Goal: Information Seeking & Learning: Compare options

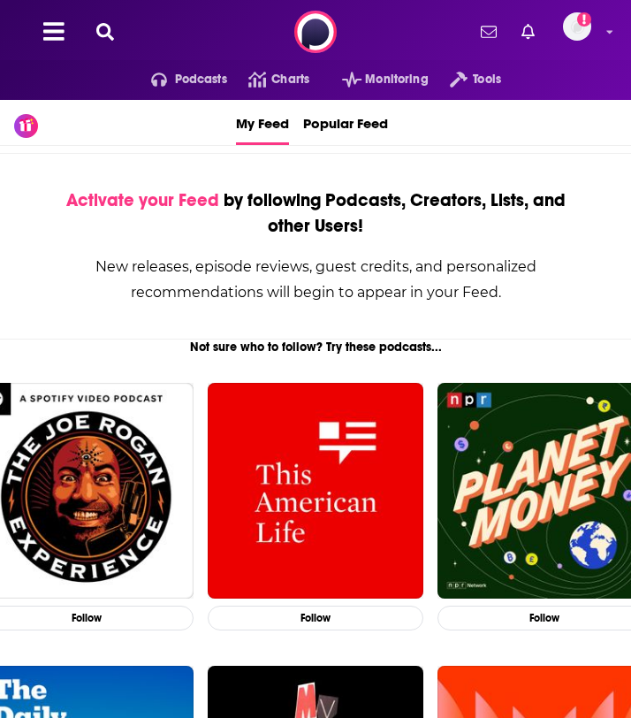
click at [113, 29] on icon at bounding box center [105, 32] width 18 height 18
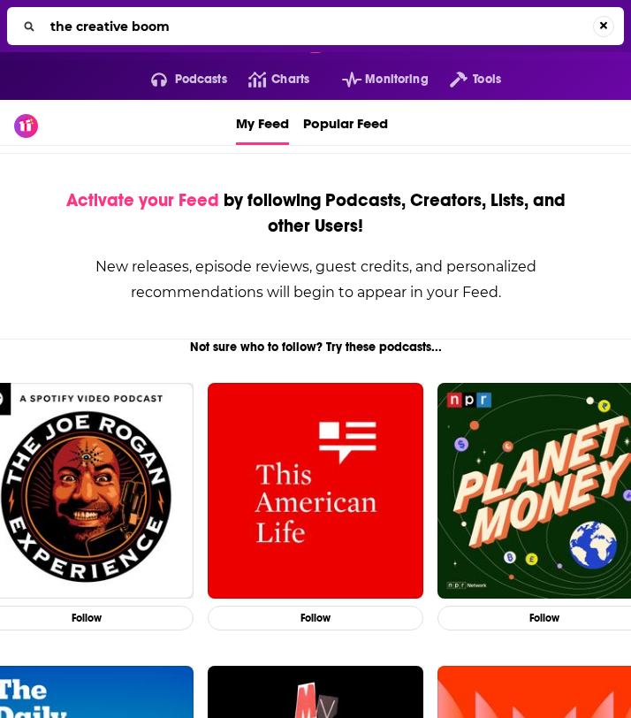
type input "the creative boom"
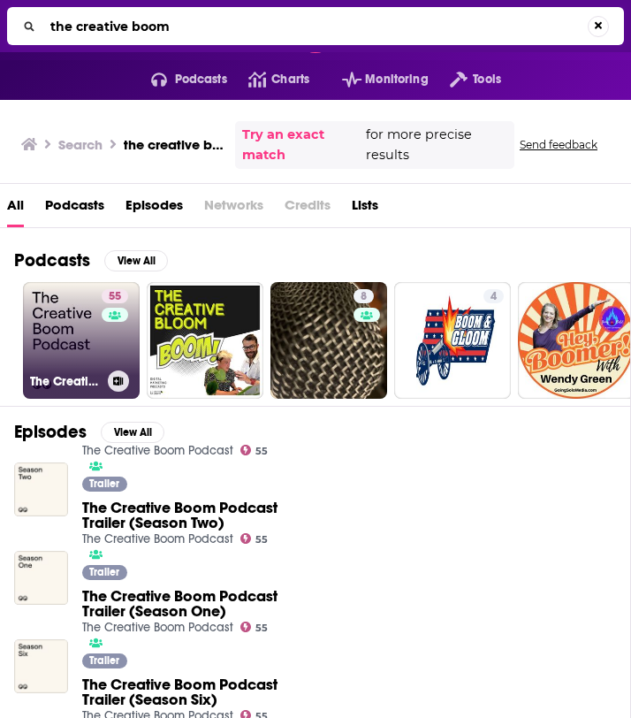
click at [65, 340] on link "55 The Creative Boom Podcast" at bounding box center [81, 340] width 117 height 117
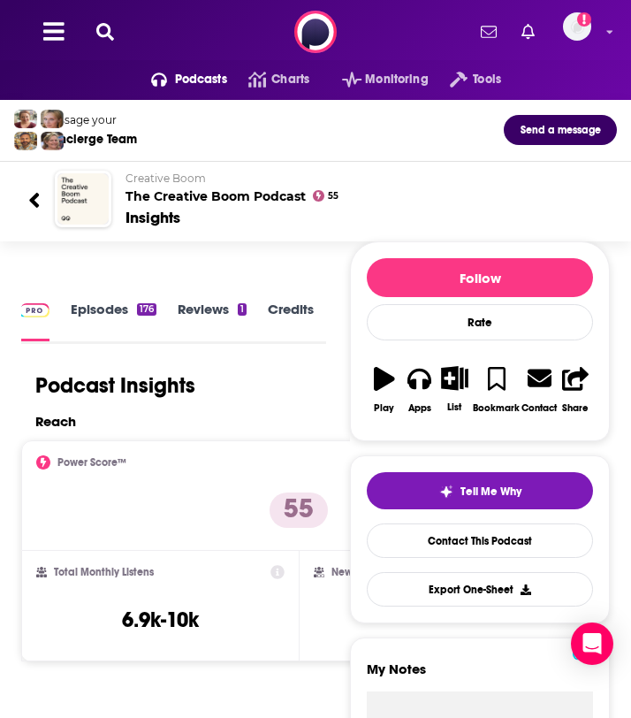
click at [252, 432] on div "Reach" at bounding box center [299, 426] width 556 height 27
click at [473, 550] on link "Contact This Podcast" at bounding box center [480, 540] width 226 height 34
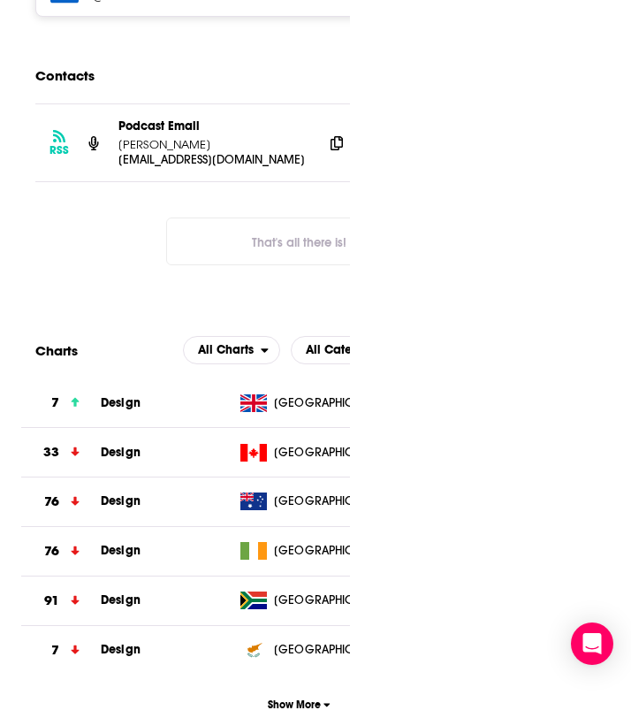
scroll to position [0, 28]
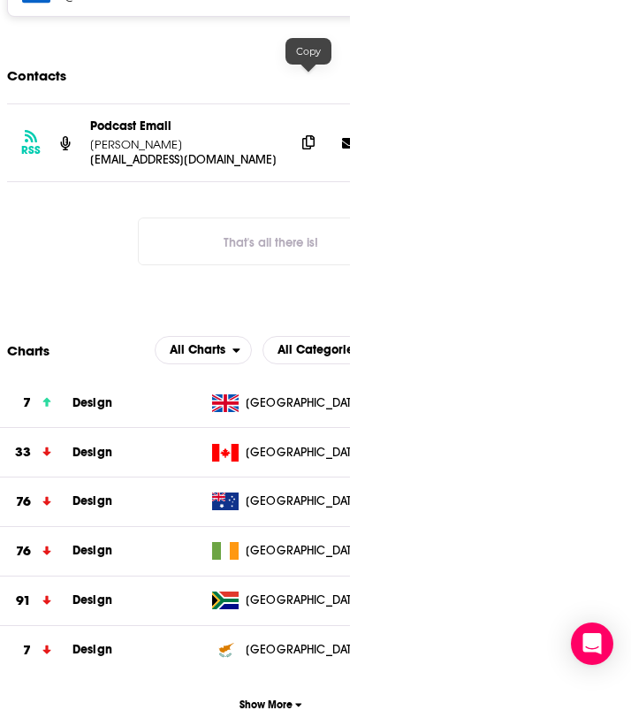
click at [315, 129] on span at bounding box center [308, 142] width 27 height 27
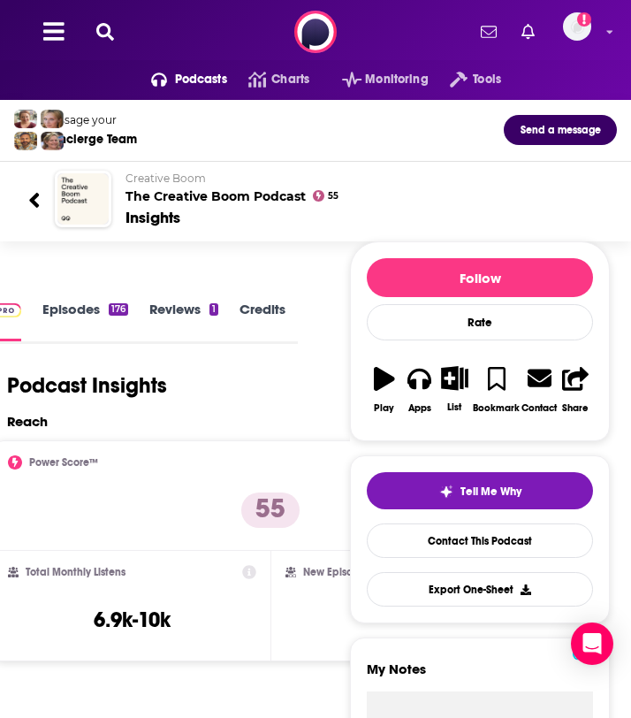
scroll to position [4, 0]
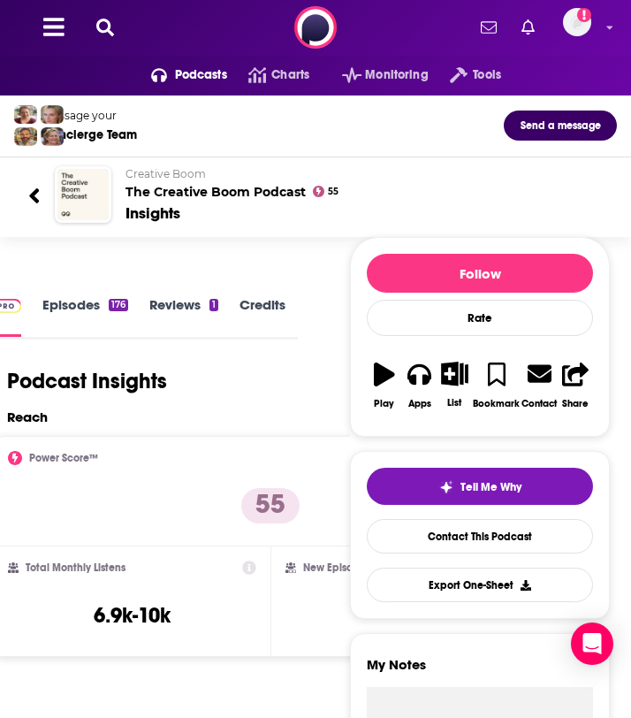
click at [81, 305] on link "Episodes 176" at bounding box center [85, 316] width 86 height 40
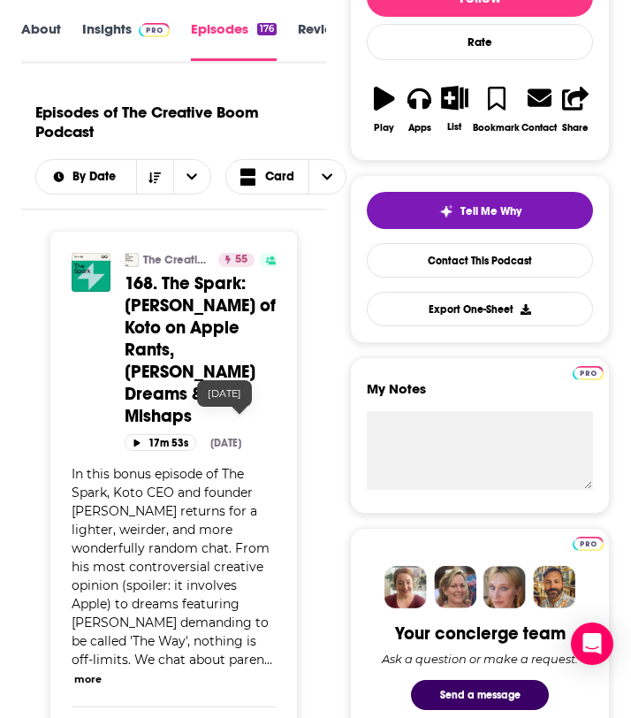
scroll to position [226, 0]
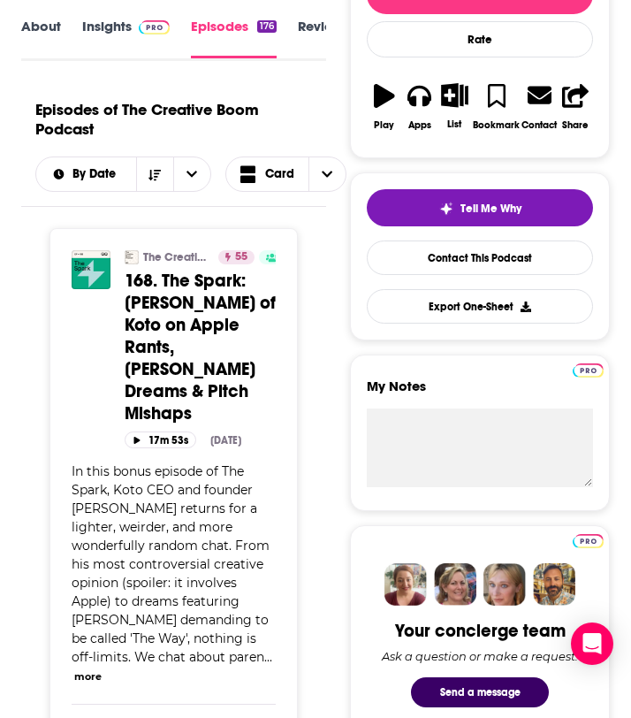
click at [227, 28] on link "Episodes 176" at bounding box center [234, 38] width 86 height 41
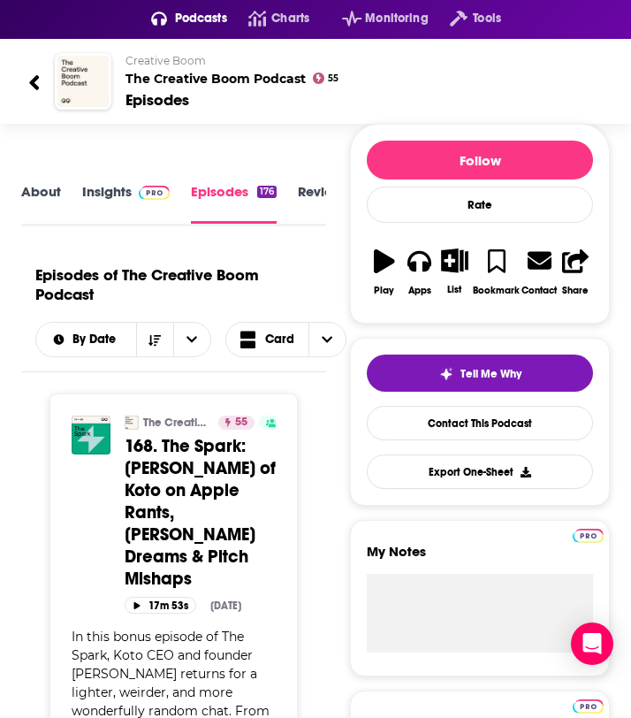
scroll to position [0, 0]
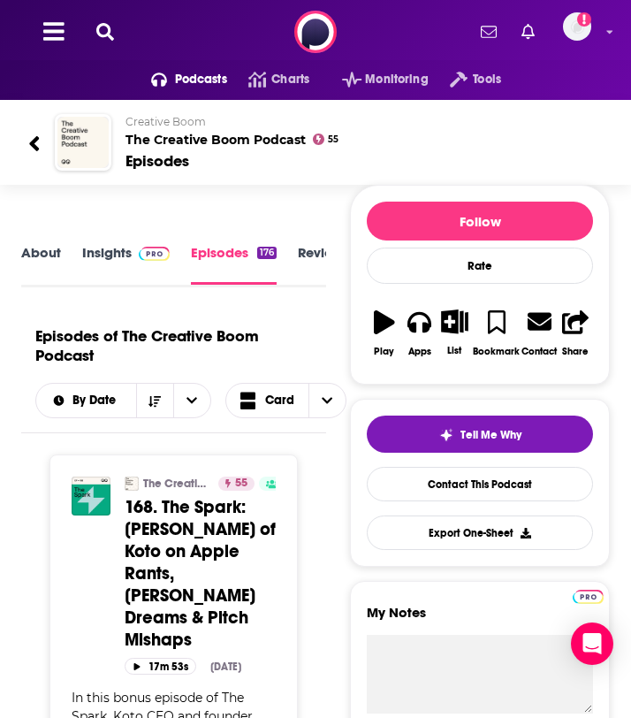
click at [103, 35] on icon at bounding box center [105, 32] width 18 height 18
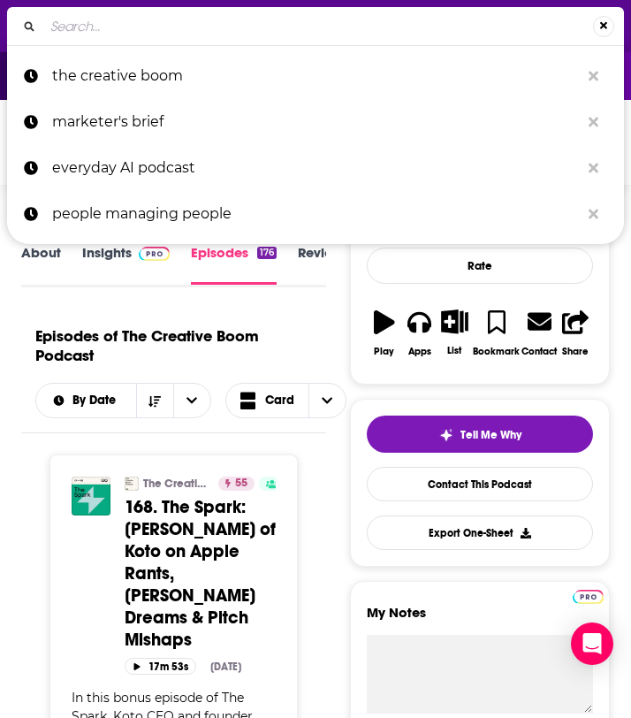
type input "The [PERSON_NAME] Show"
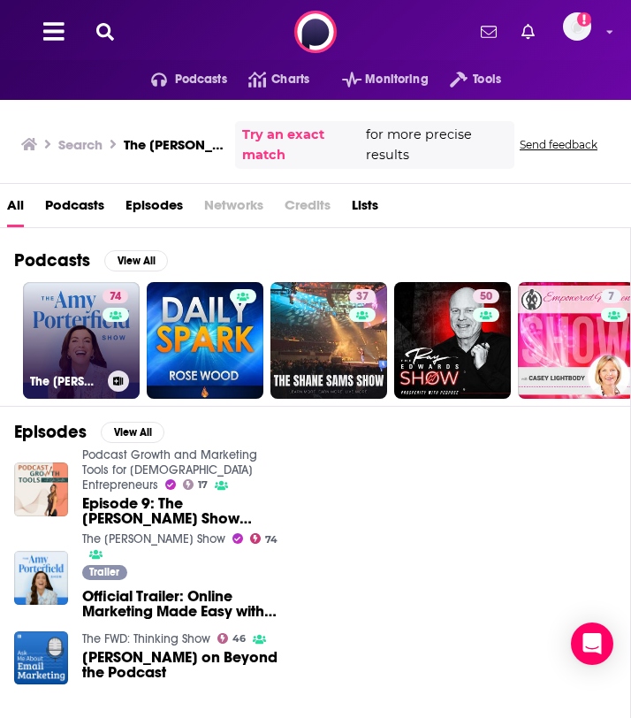
click at [59, 343] on link "74 The [PERSON_NAME] Show" at bounding box center [81, 340] width 117 height 117
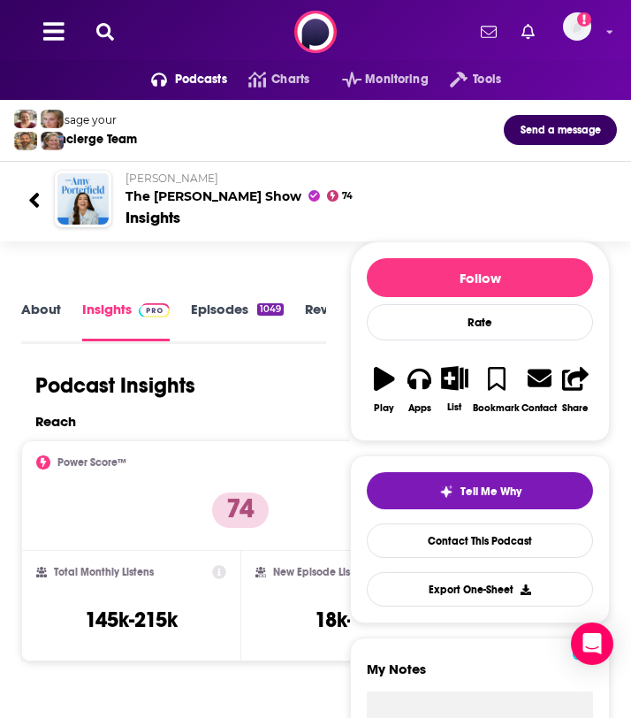
click at [34, 306] on link "About" at bounding box center [41, 321] width 40 height 41
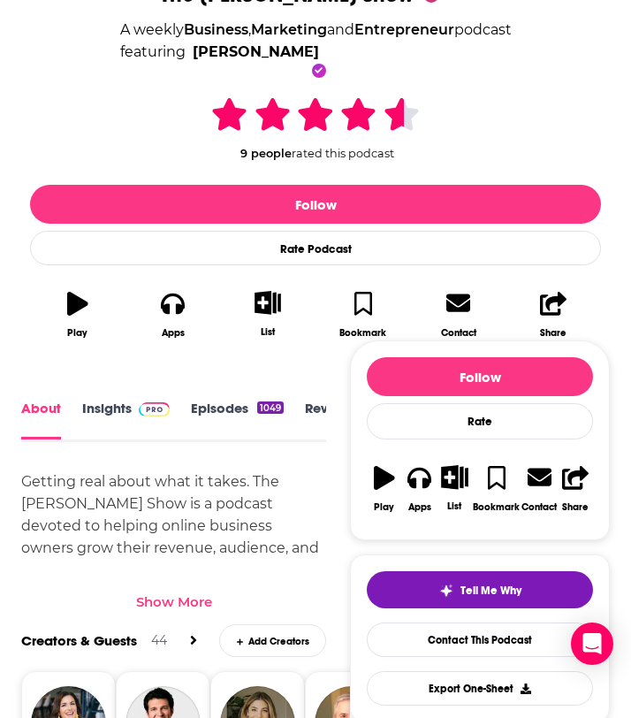
scroll to position [400, 0]
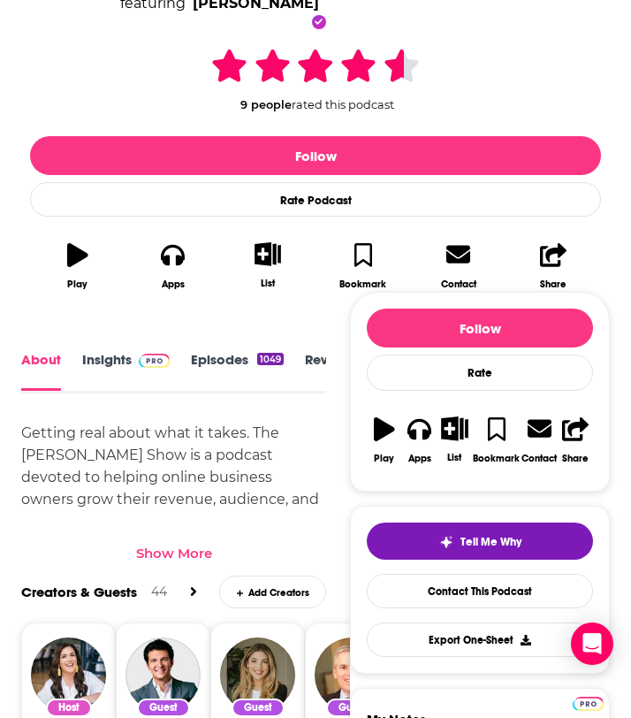
click at [199, 545] on div "Show More" at bounding box center [174, 553] width 76 height 17
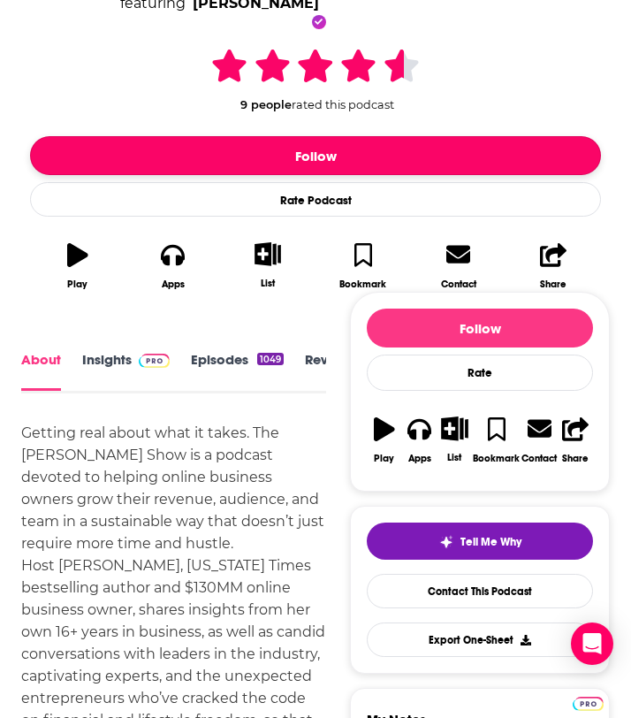
click at [65, 136] on button "Follow" at bounding box center [315, 155] width 571 height 39
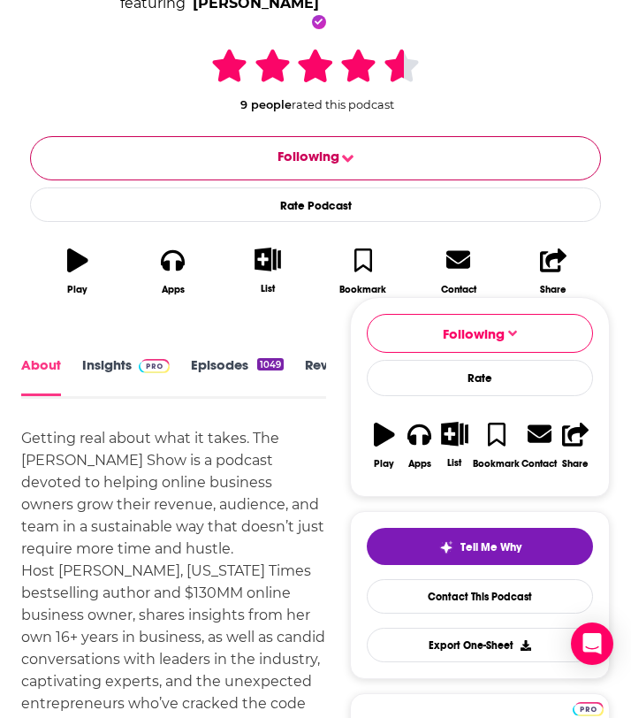
click at [65, 136] on button "Following" at bounding box center [315, 158] width 571 height 44
click at [291, 149] on div "Follow Settings Alerts: Disabled Get notifications of new releases Unfollow" at bounding box center [315, 359] width 631 height 718
click at [290, 148] on span "Following" at bounding box center [309, 159] width 62 height 22
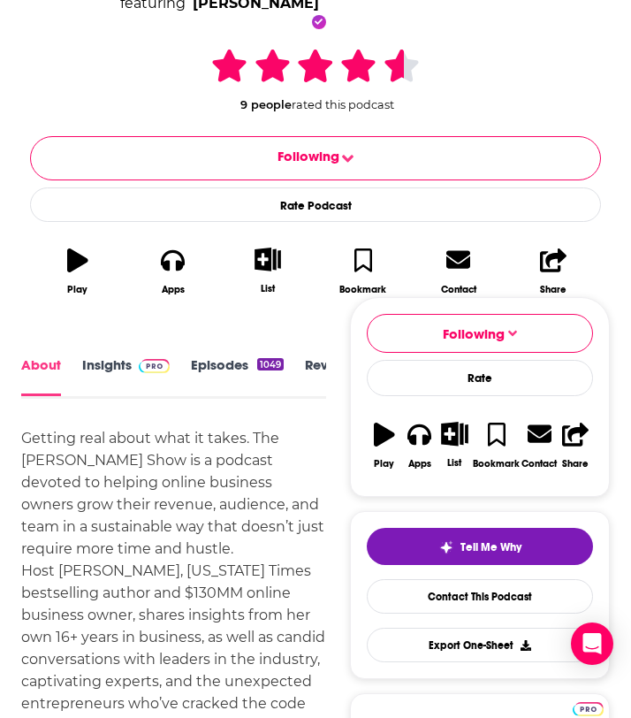
scroll to position [0, 0]
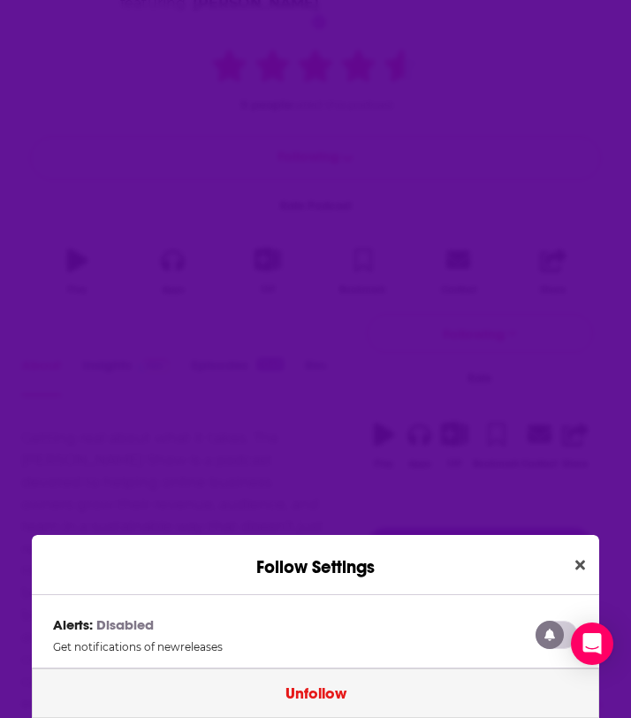
click at [232, 691] on button "Unfollow" at bounding box center [316, 693] width 568 height 50
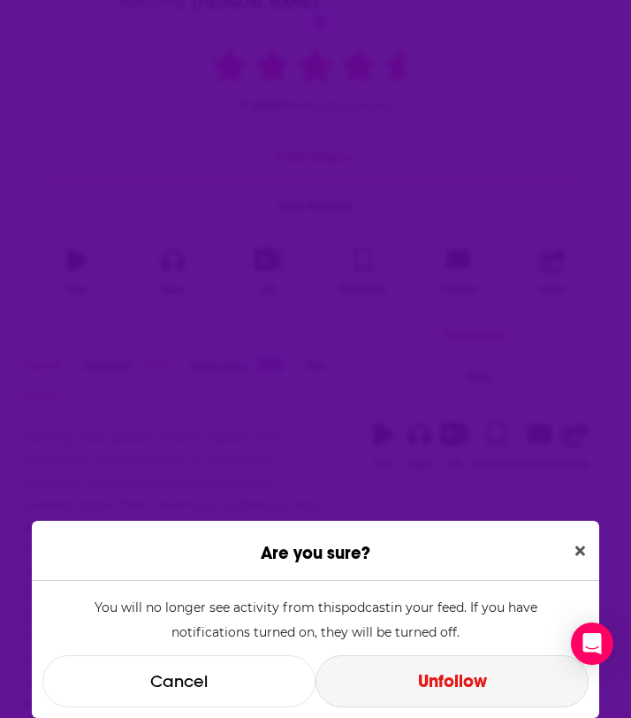
click at [423, 681] on button "Unfollow" at bounding box center [452, 681] width 273 height 52
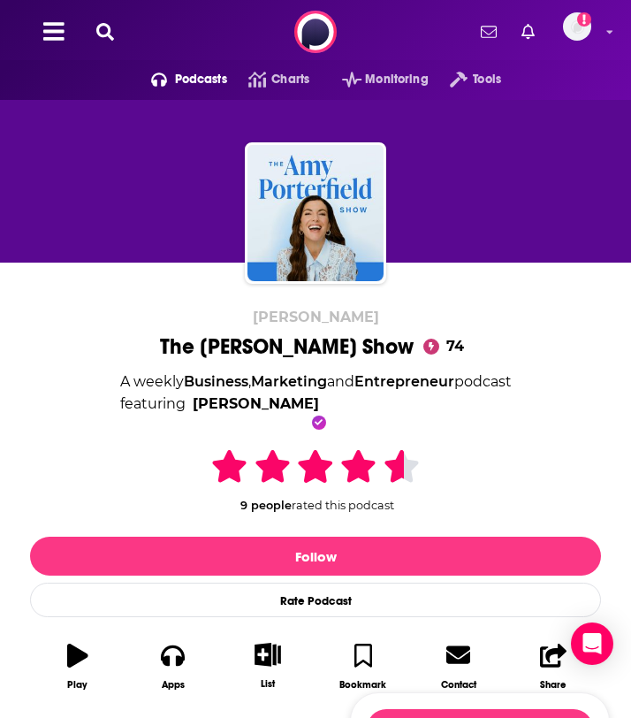
click at [97, 34] on icon at bounding box center [105, 32] width 18 height 18
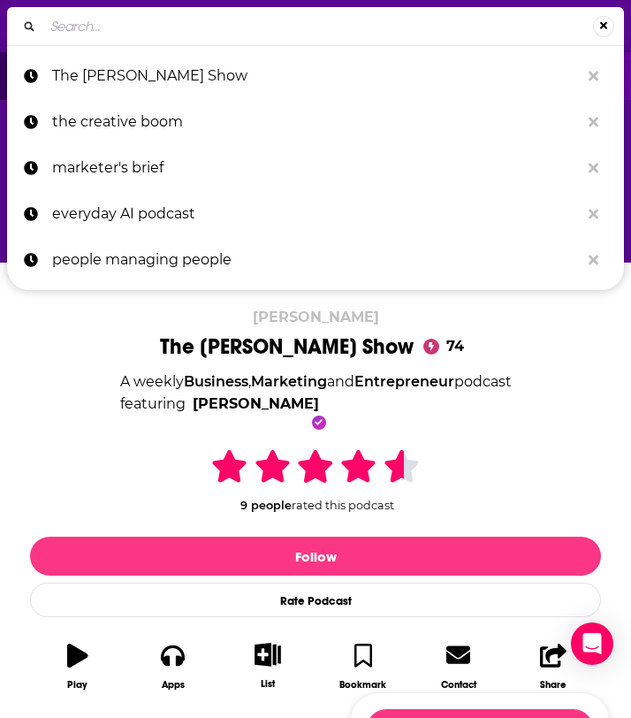
type input "Right about Now"
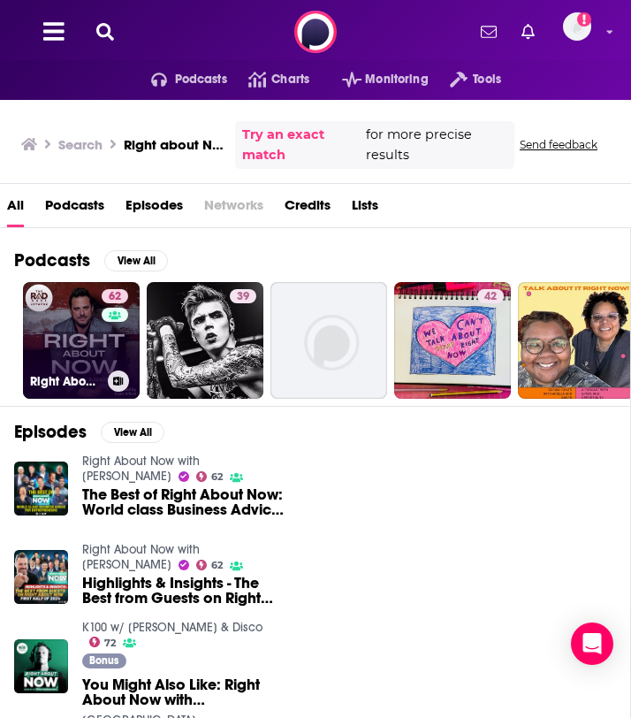
click at [95, 337] on link "62 Right About Now with [PERSON_NAME]" at bounding box center [81, 340] width 117 height 117
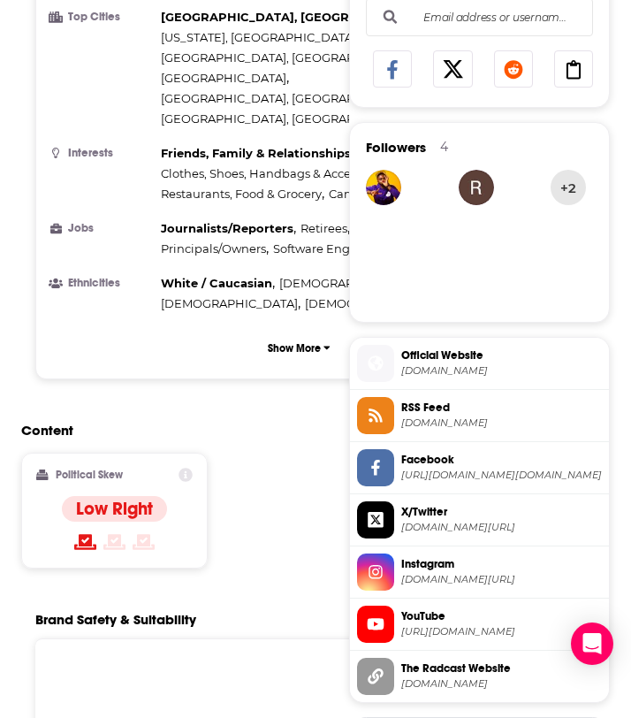
scroll to position [1086, 0]
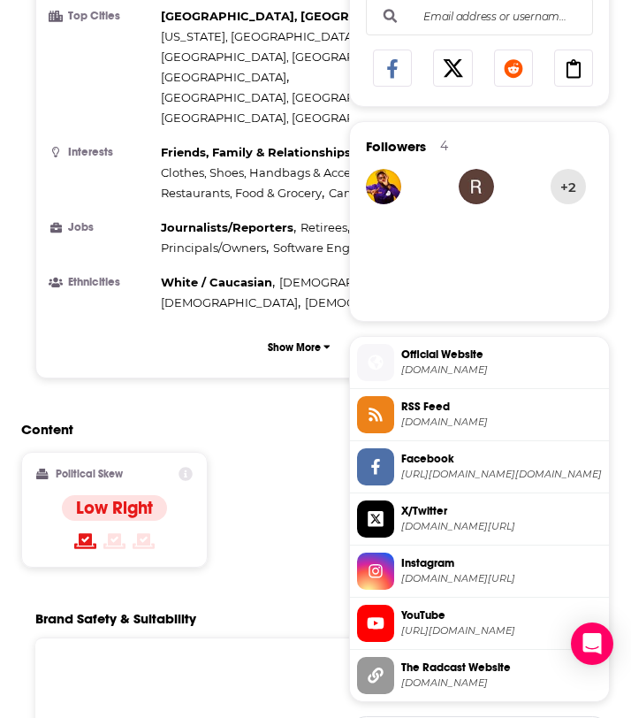
click at [96, 531] on div at bounding box center [114, 541] width 105 height 21
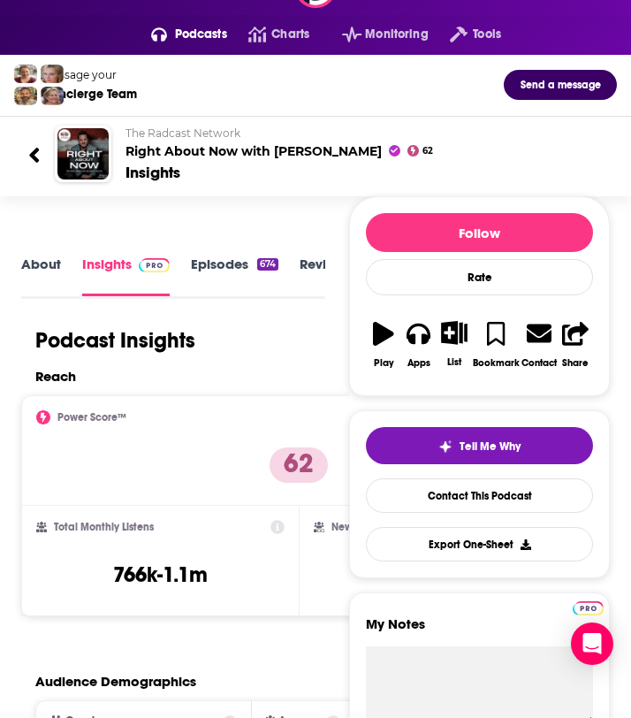
scroll to position [0, 0]
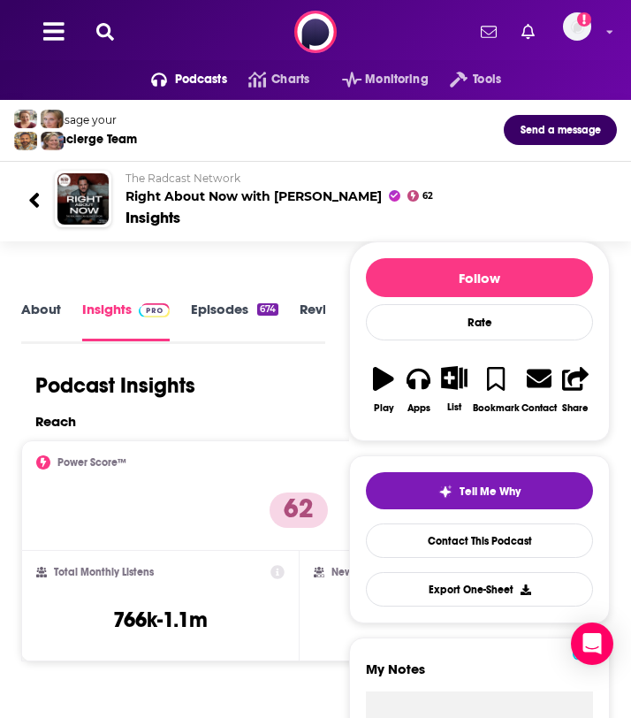
click at [54, 311] on link "About" at bounding box center [41, 321] width 40 height 41
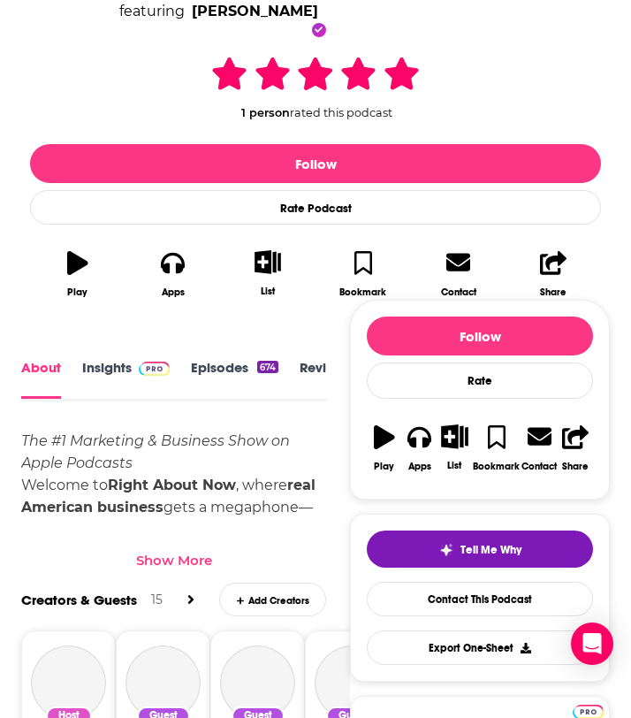
scroll to position [3, 0]
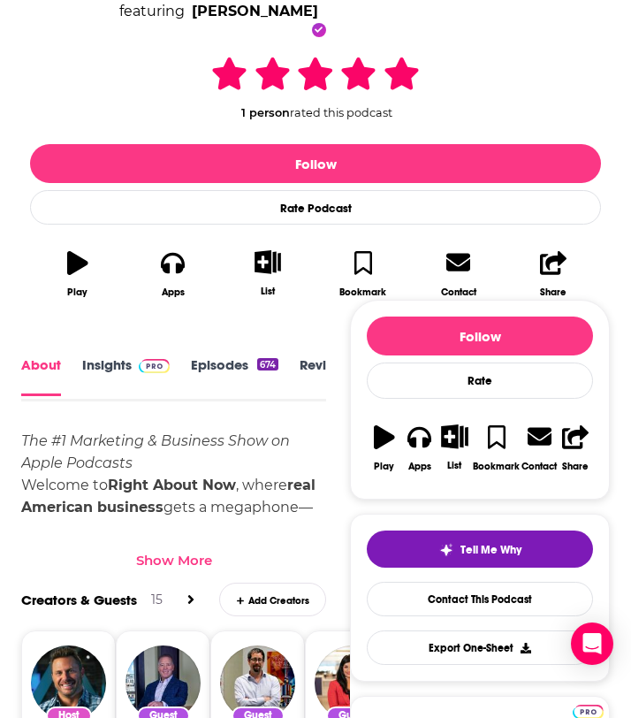
click at [147, 562] on div "Show More" at bounding box center [174, 560] width 76 height 17
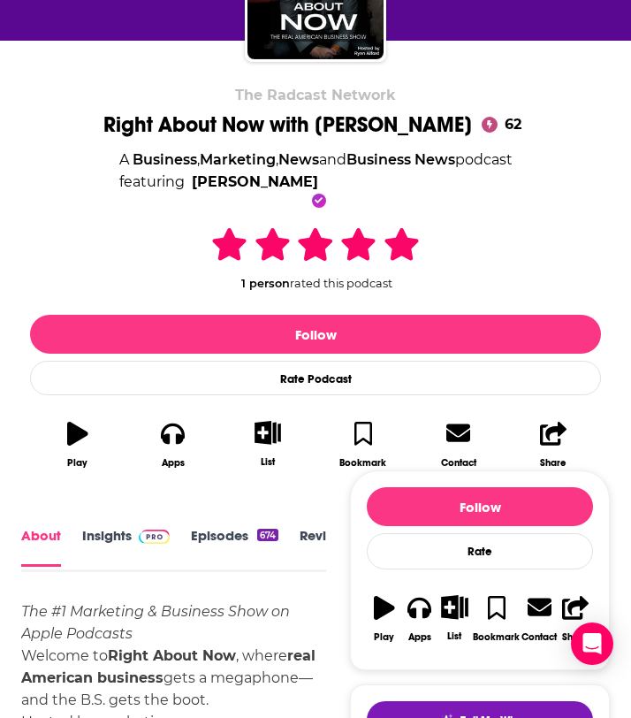
scroll to position [0, 0]
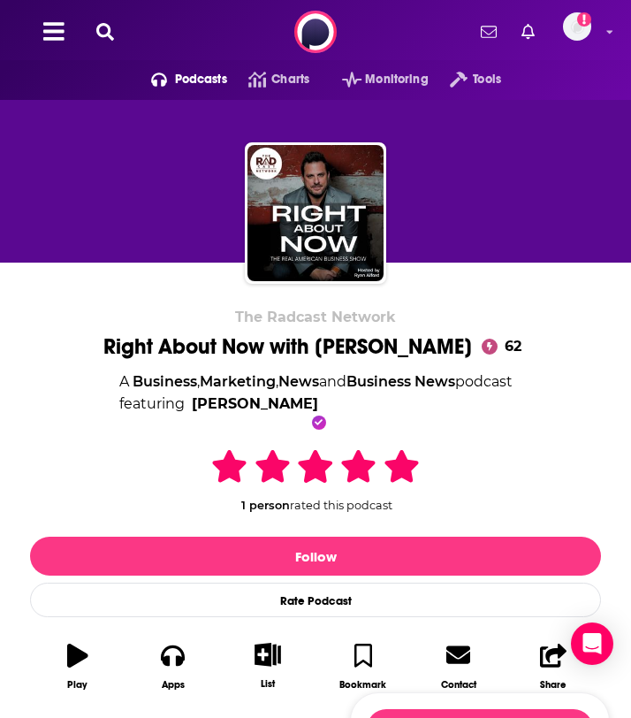
click at [115, 27] on button at bounding box center [105, 32] width 28 height 20
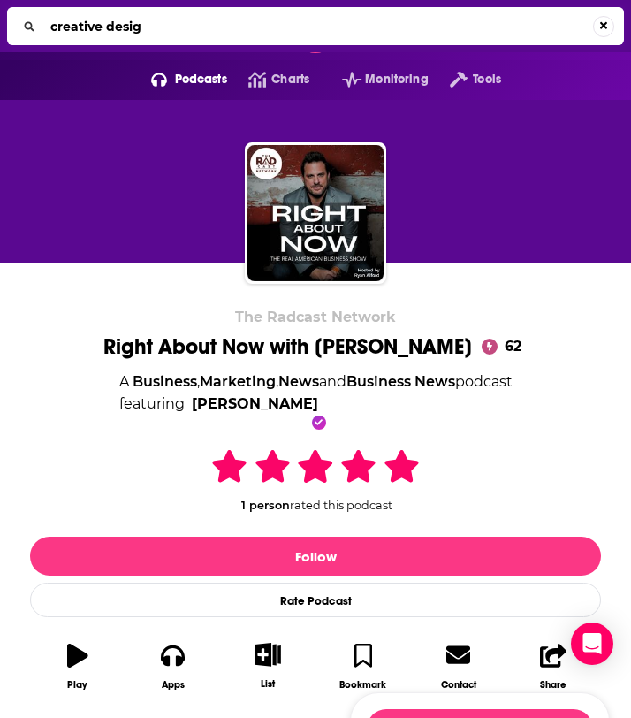
type input "creative design"
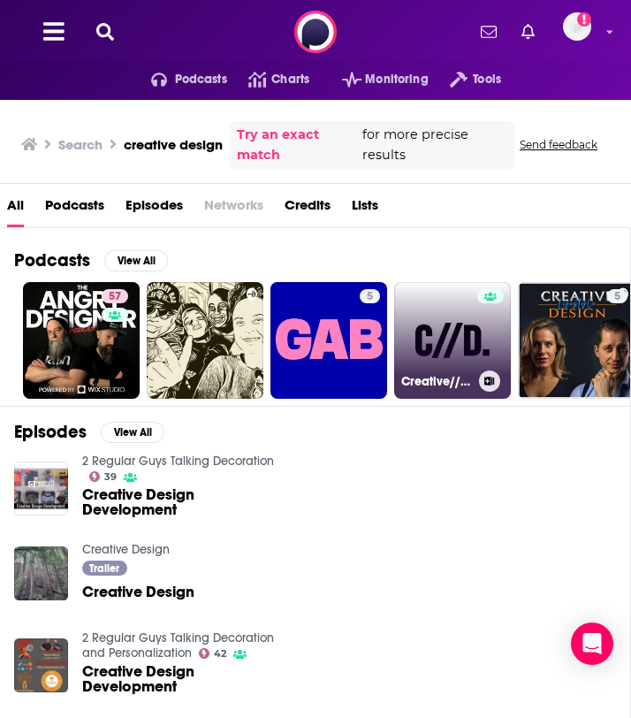
click at [454, 342] on link "Creative//Design." at bounding box center [452, 340] width 117 height 117
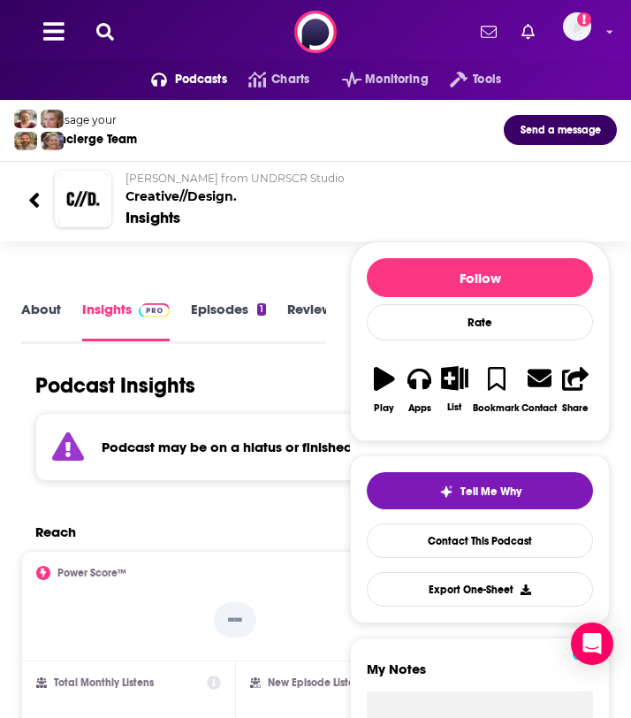
click at [38, 197] on icon at bounding box center [34, 200] width 12 height 24
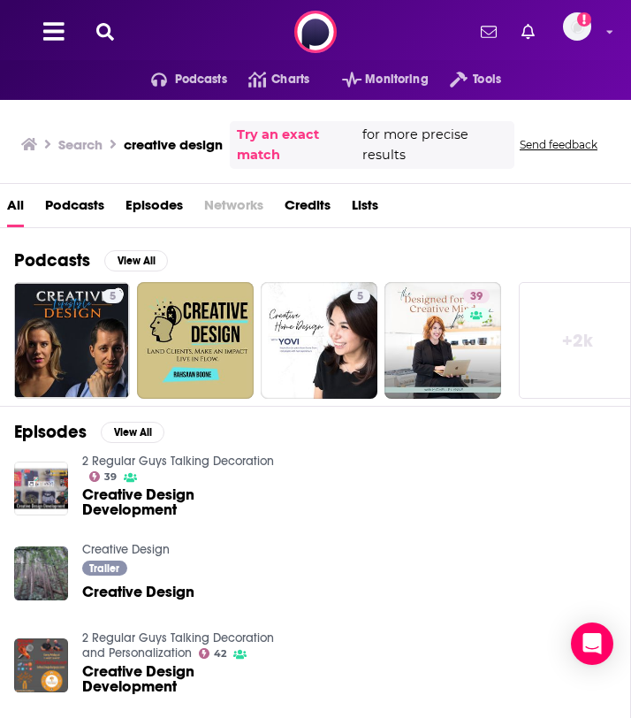
scroll to position [0, 517]
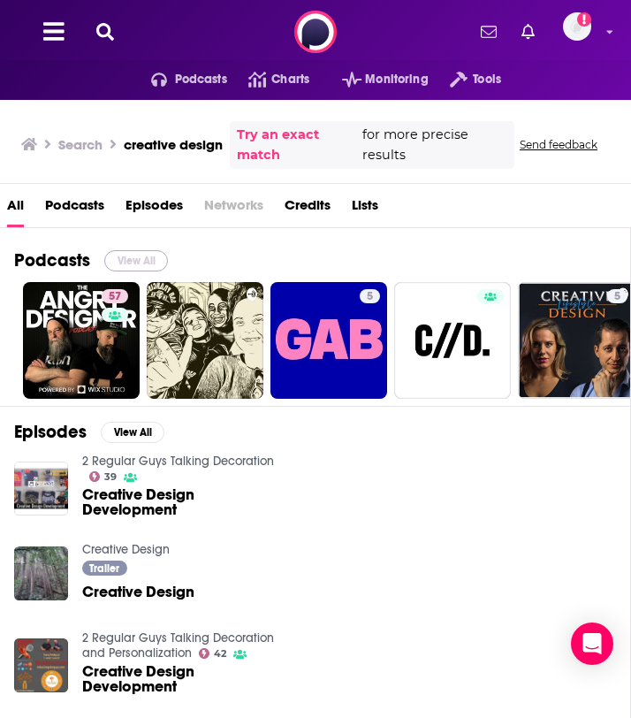
click at [131, 255] on button "View All" at bounding box center [136, 260] width 64 height 21
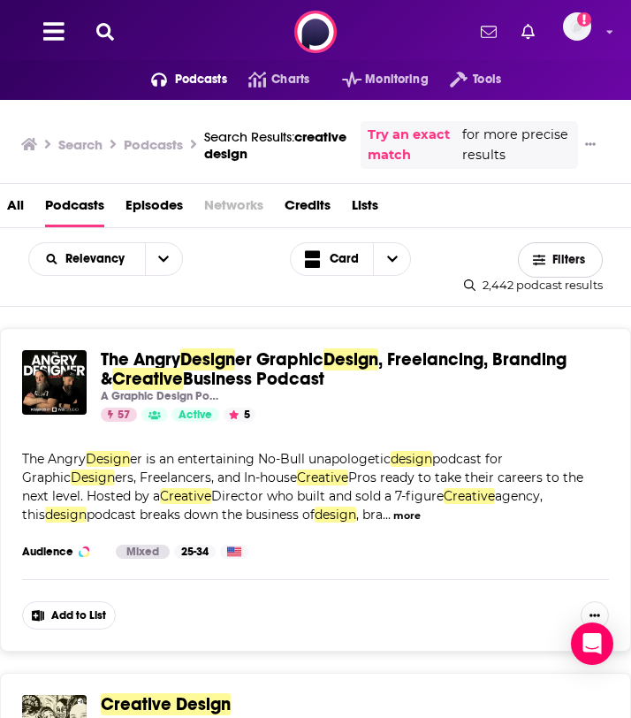
click at [585, 261] on span "Filters" at bounding box center [570, 260] width 35 height 12
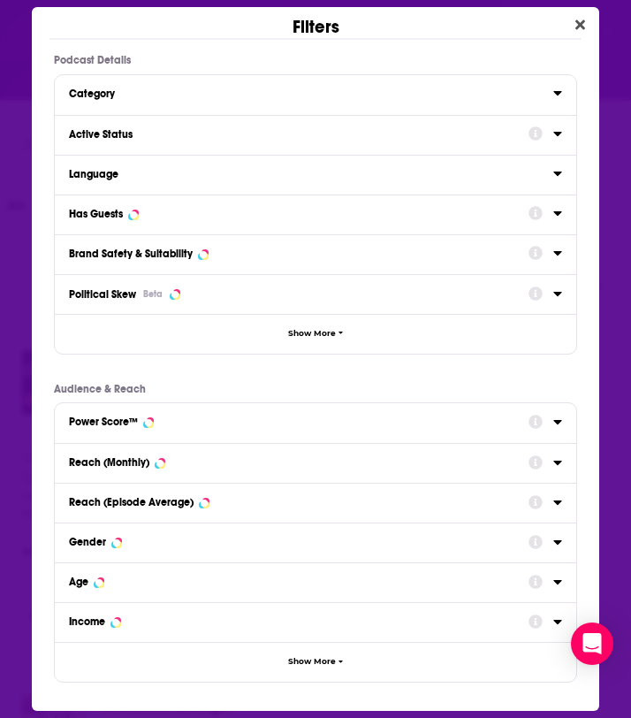
click at [558, 139] on icon "Dialog" at bounding box center [557, 133] width 9 height 14
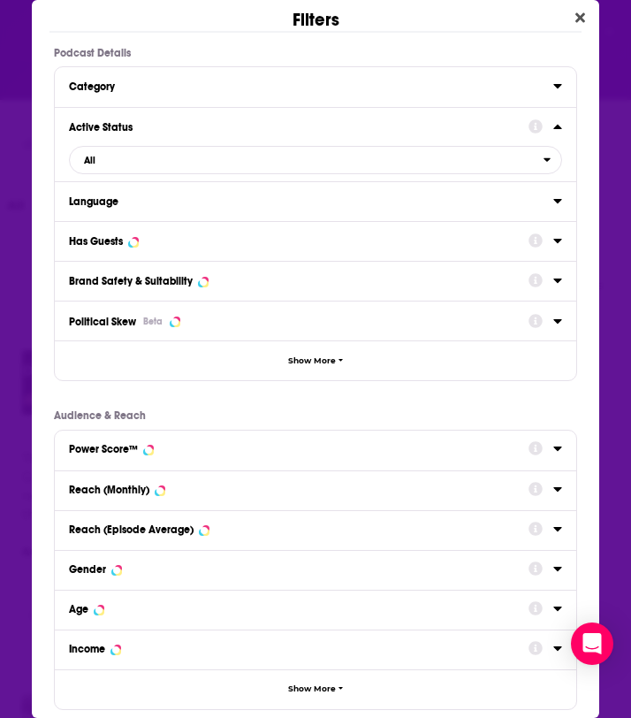
click at [558, 128] on icon "Dialog" at bounding box center [558, 127] width 8 height 4
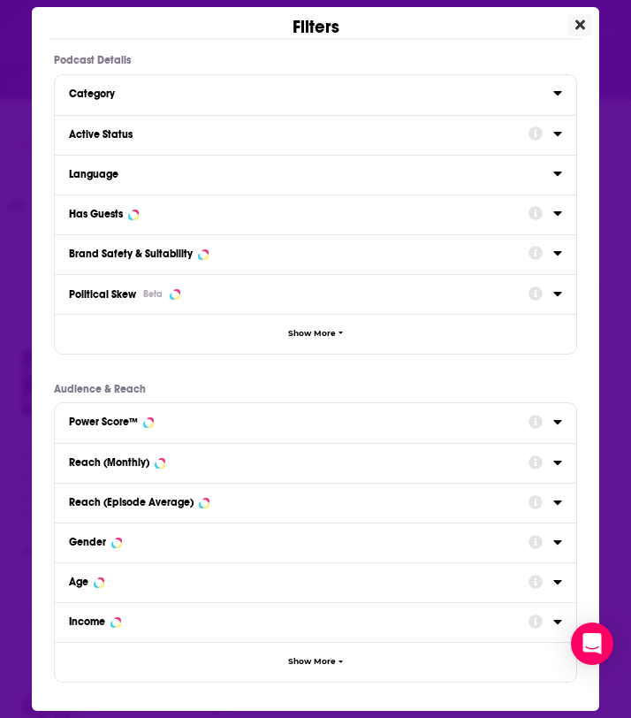
click at [576, 28] on icon "Close" at bounding box center [581, 25] width 10 height 10
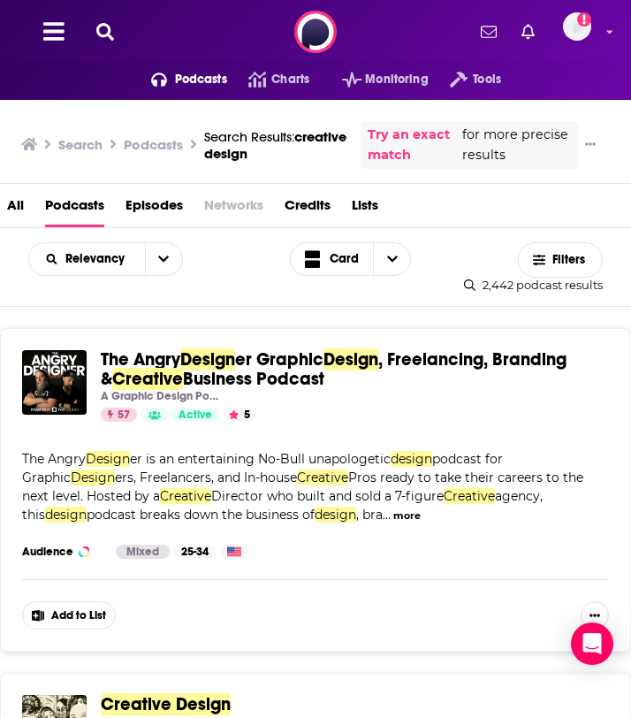
click at [269, 368] on span "Business Podcast" at bounding box center [253, 379] width 141 height 22
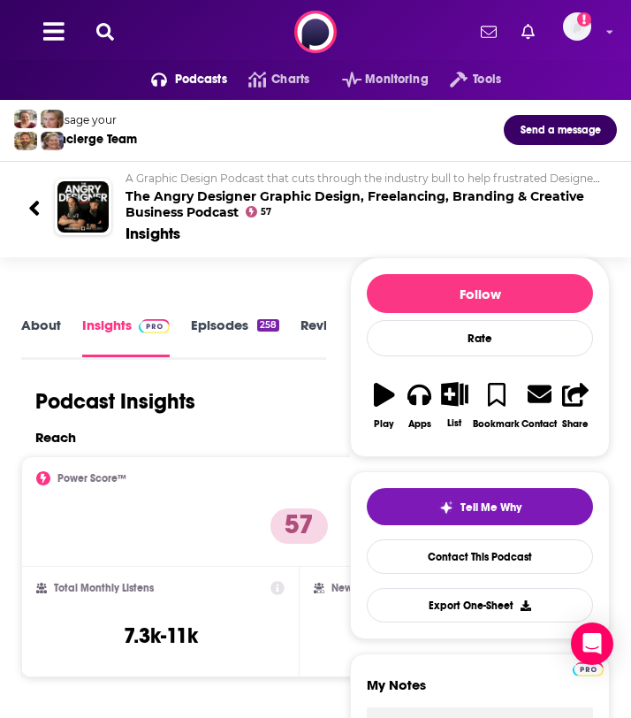
click at [23, 328] on link "About" at bounding box center [41, 336] width 40 height 40
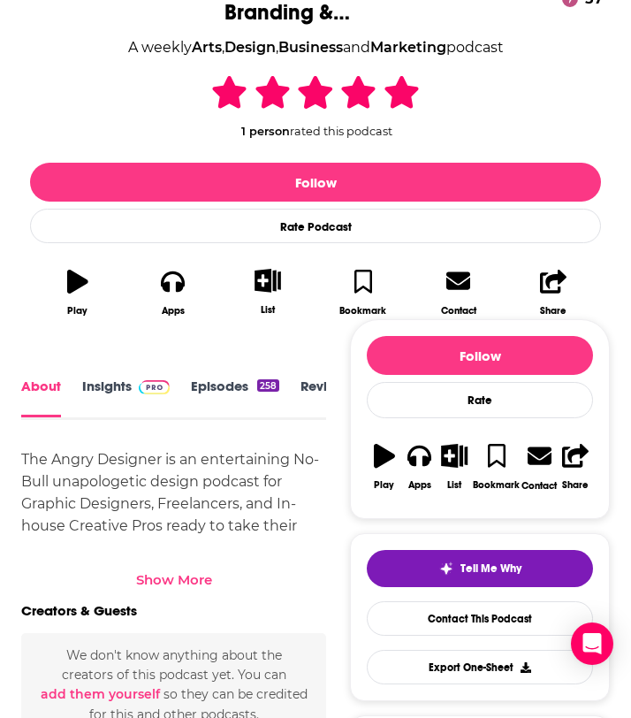
scroll to position [558, 0]
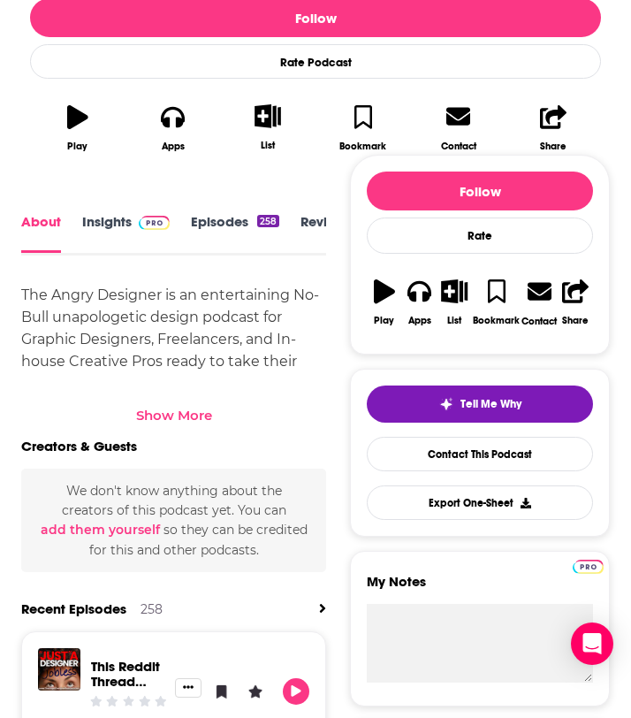
click at [149, 408] on div "Show More" at bounding box center [174, 415] width 76 height 17
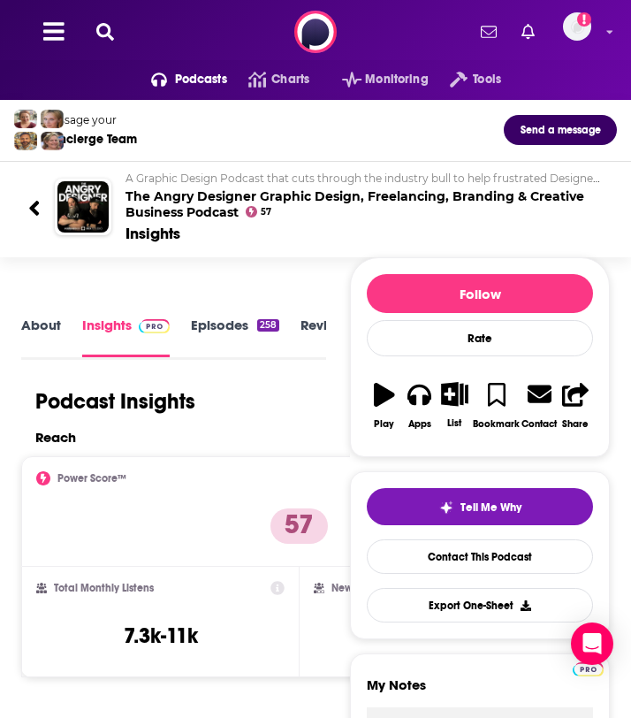
click at [118, 30] on div "Podcasts Charts Monitoring Tools For Business For Podcasters More Add a profile…" at bounding box center [315, 32] width 631 height 64
click at [105, 30] on icon at bounding box center [105, 32] width 18 height 18
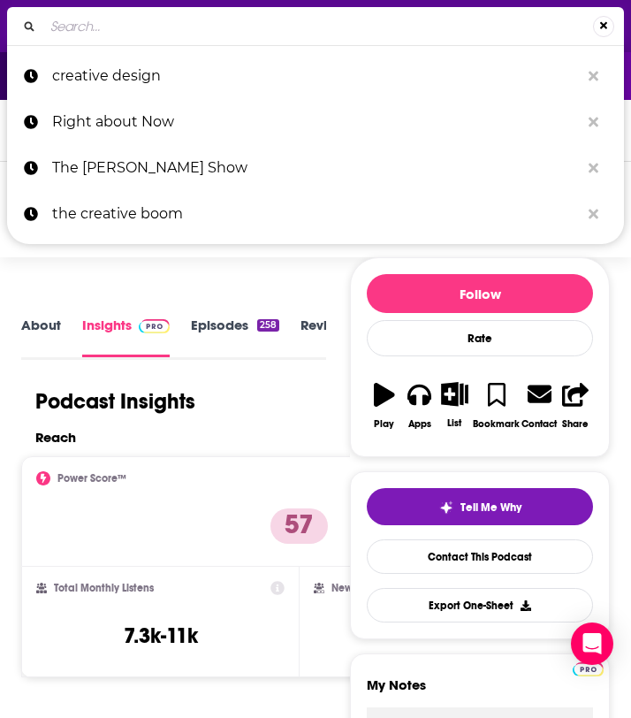
type input "The [PERSON_NAME] Show"
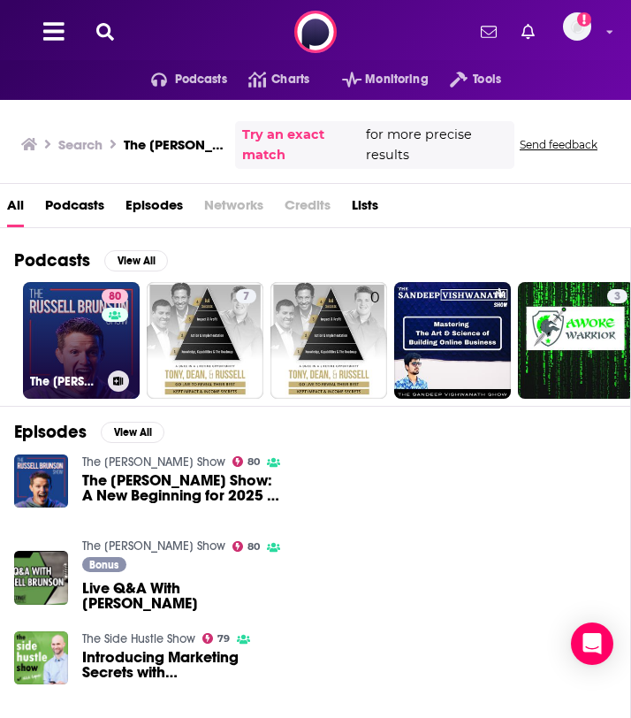
click at [41, 349] on link "80 The [PERSON_NAME] Show" at bounding box center [81, 340] width 117 height 117
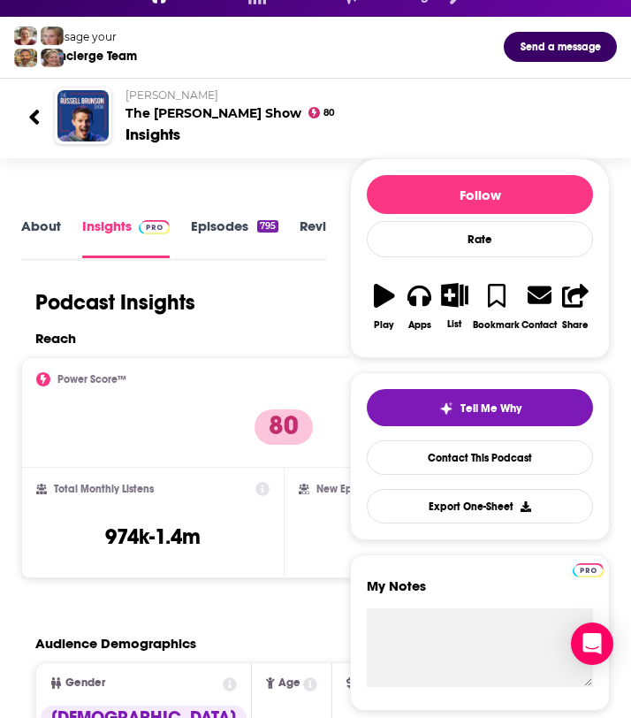
scroll to position [25, 0]
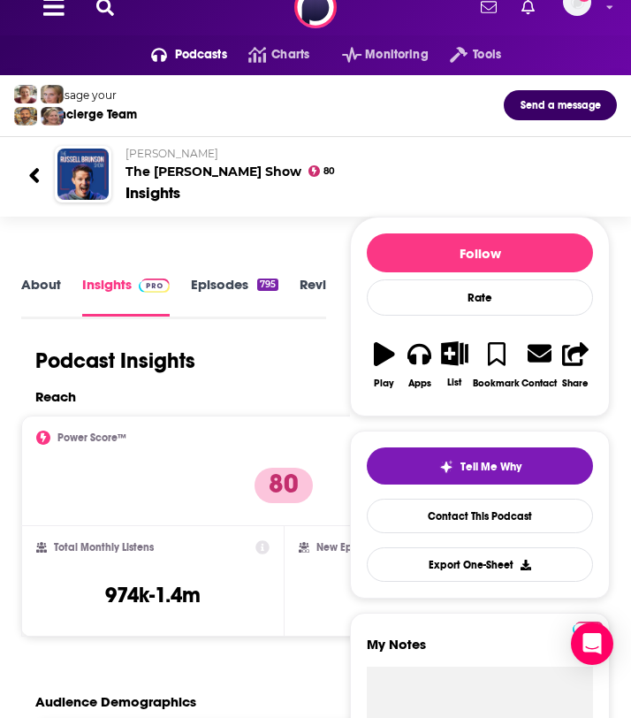
click at [43, 283] on link "About" at bounding box center [41, 296] width 40 height 41
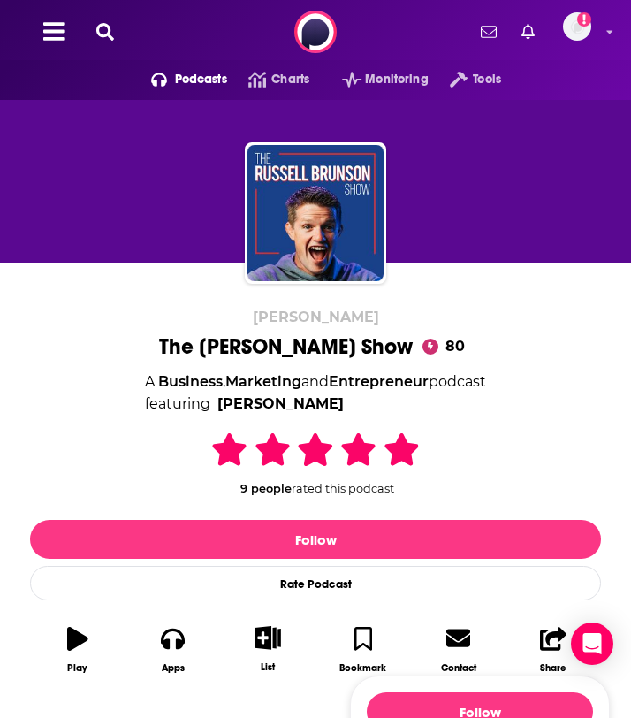
click at [99, 32] on icon at bounding box center [105, 32] width 18 height 18
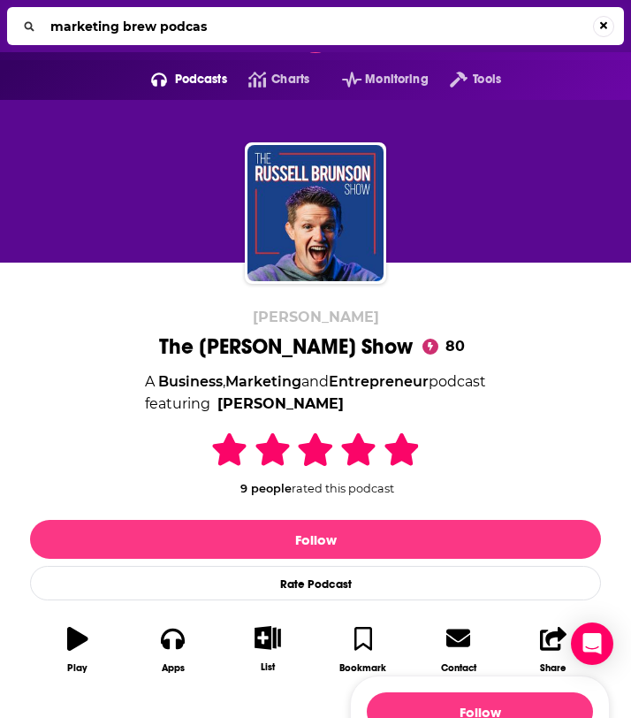
type input "marketing brew podcast"
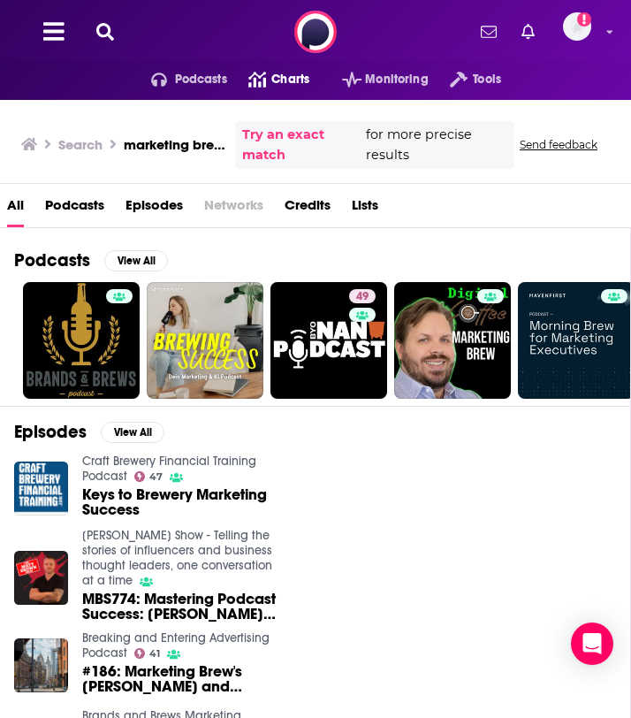
click at [263, 74] on icon at bounding box center [257, 80] width 18 height 16
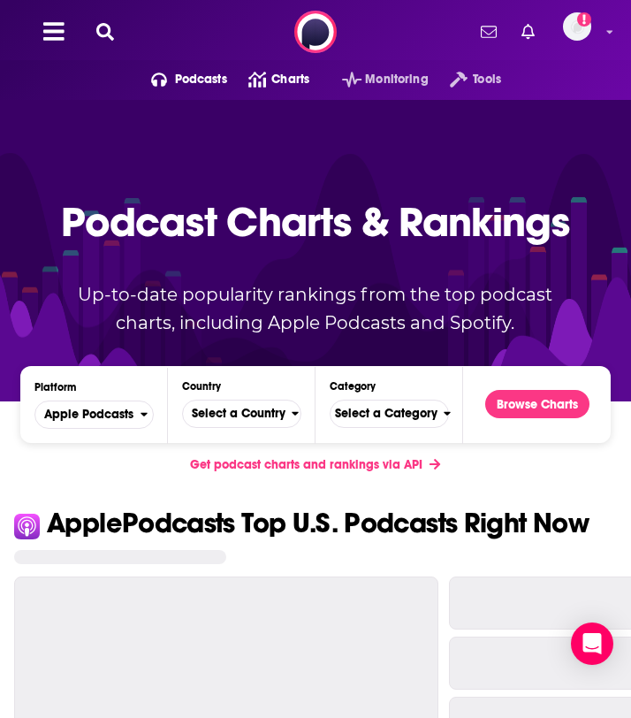
click at [113, 27] on icon at bounding box center [105, 32] width 18 height 18
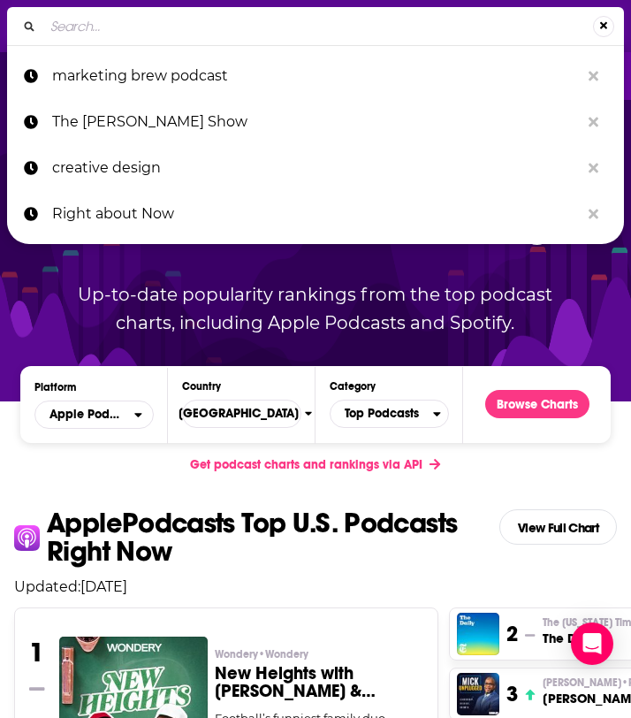
scroll to position [4, 0]
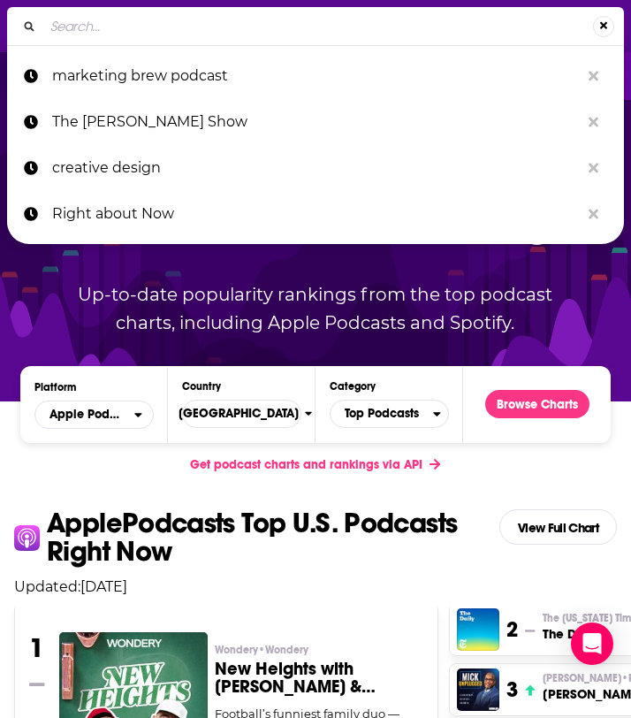
click at [263, 675] on h3 "New Heights with [PERSON_NAME] & [PERSON_NAME]" at bounding box center [320, 677] width 210 height 35
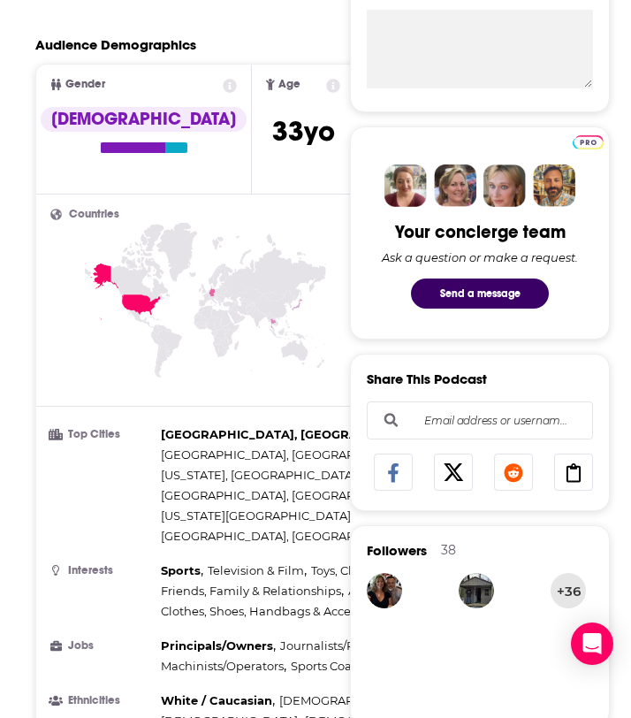
scroll to position [892, 0]
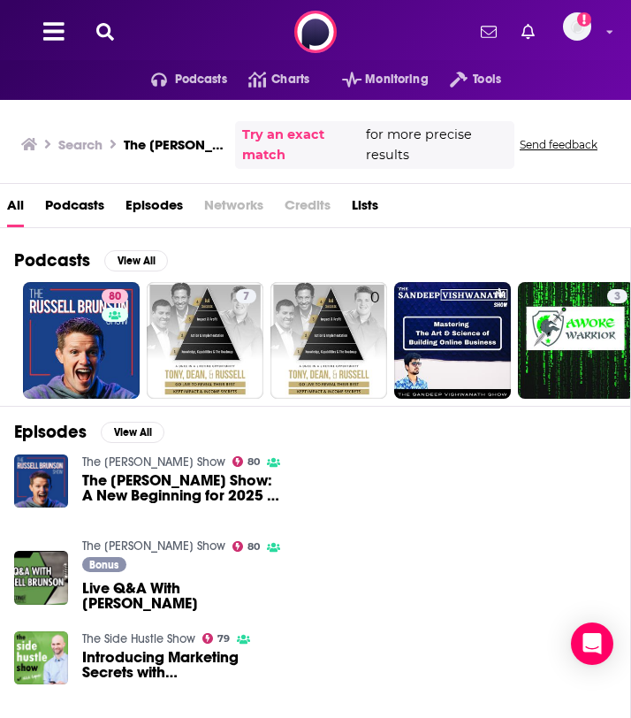
click at [109, 29] on icon at bounding box center [105, 32] width 18 height 18
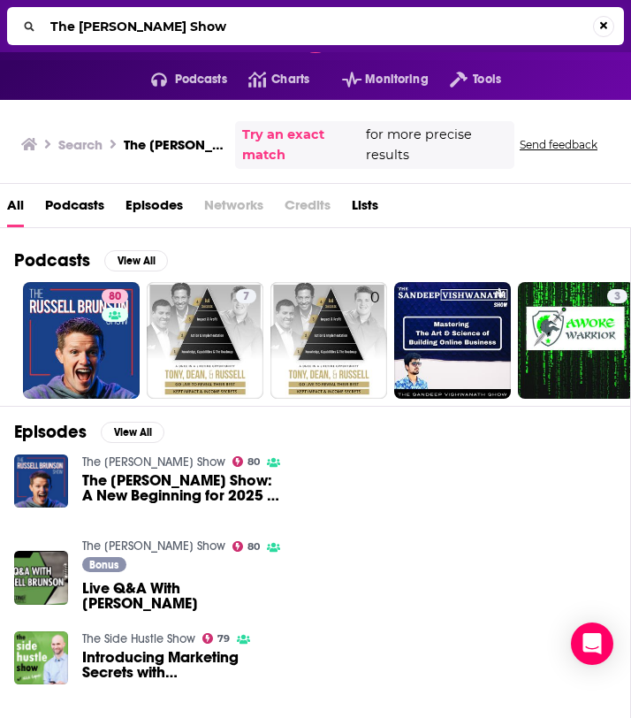
click at [146, 31] on input "The [PERSON_NAME] Show" at bounding box center [318, 26] width 550 height 28
type input "Fearless Creative Leadership - we also had this one in Cat's plan"
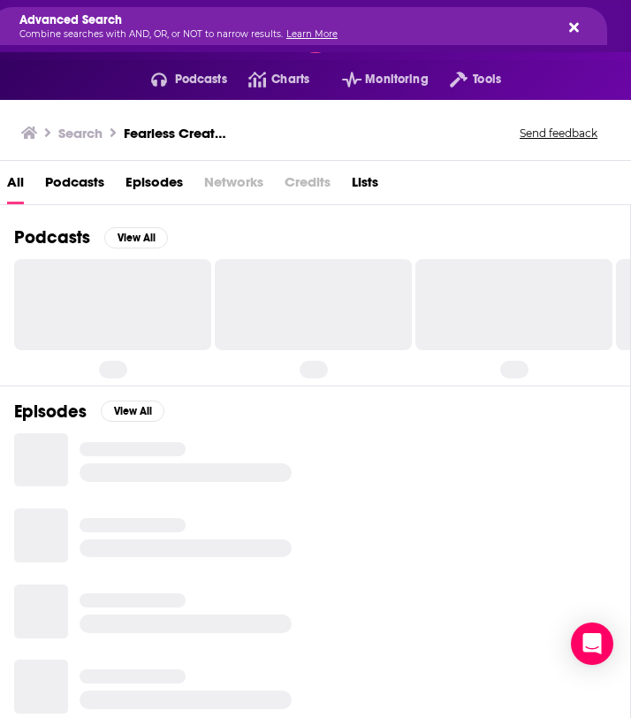
click at [573, 26] on icon "Search..." at bounding box center [574, 27] width 10 height 10
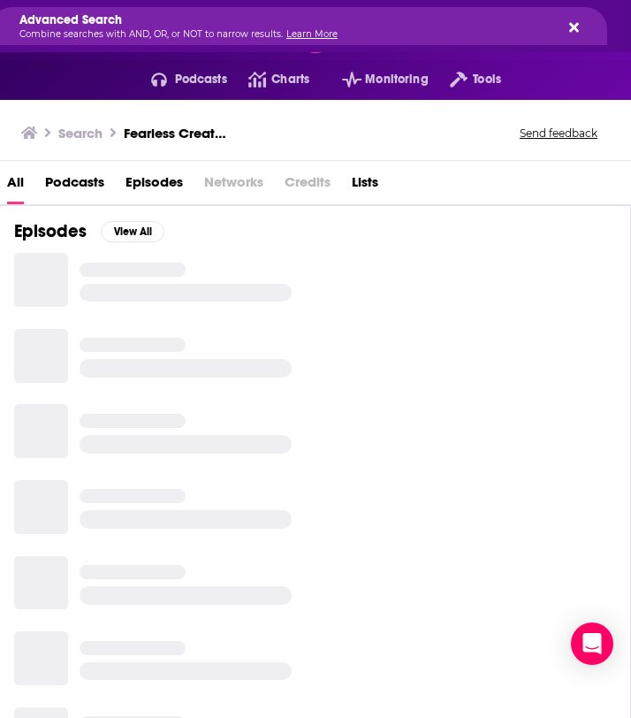
click at [573, 26] on icon "Search..." at bounding box center [574, 27] width 10 height 10
click at [147, 151] on div "Search Fearless Creative Leadership - we also had this one in Cat's plan Send f…" at bounding box center [315, 130] width 631 height 61
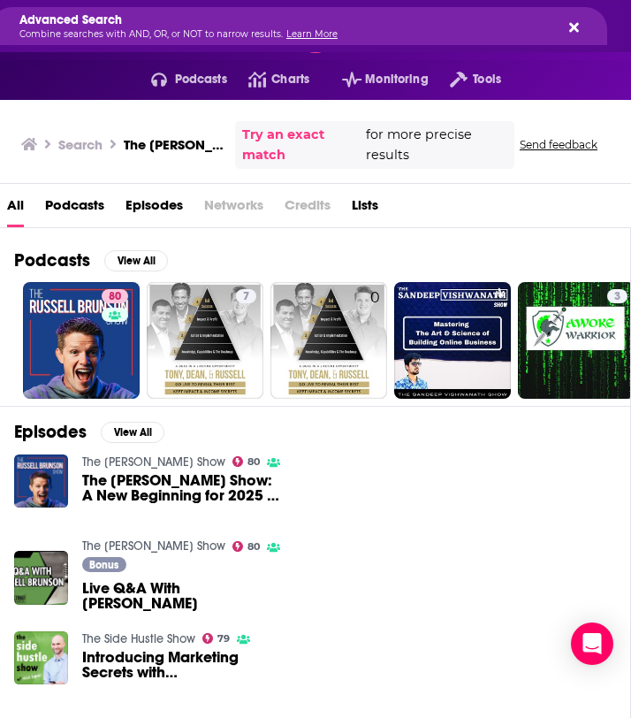
click at [577, 22] on icon "Search..." at bounding box center [574, 27] width 10 height 10
click at [575, 22] on icon "Search..." at bounding box center [574, 27] width 10 height 14
click at [574, 27] on icon "Search..." at bounding box center [574, 27] width 10 height 10
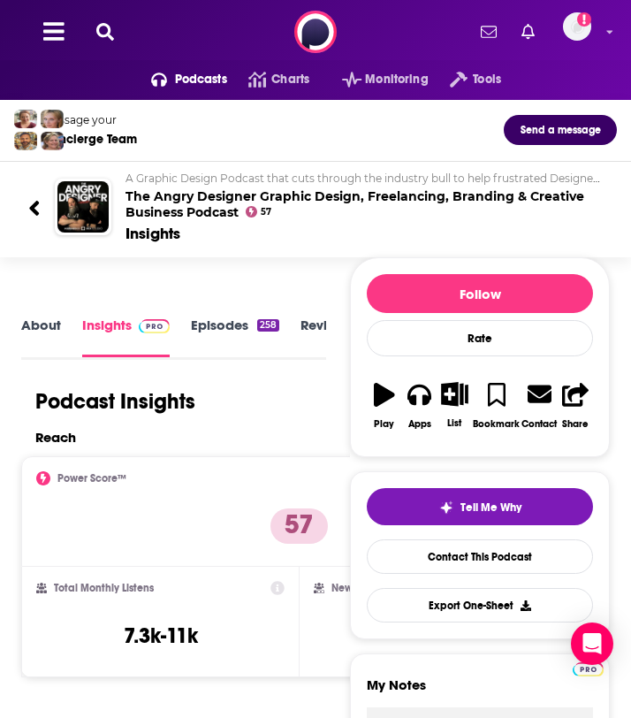
click at [98, 33] on icon at bounding box center [105, 32] width 18 height 18
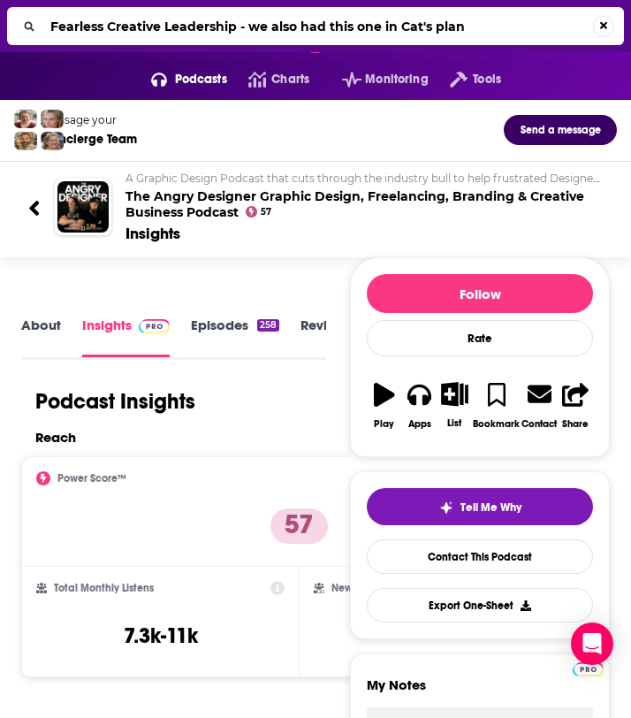
drag, startPoint x: 240, startPoint y: 25, endPoint x: 469, endPoint y: 44, distance: 230.7
click at [469, 44] on div "Fearless Creative Leadership - we also had this one in Cat's plan" at bounding box center [315, 26] width 617 height 38
type input "Fearless Creative Leadership"
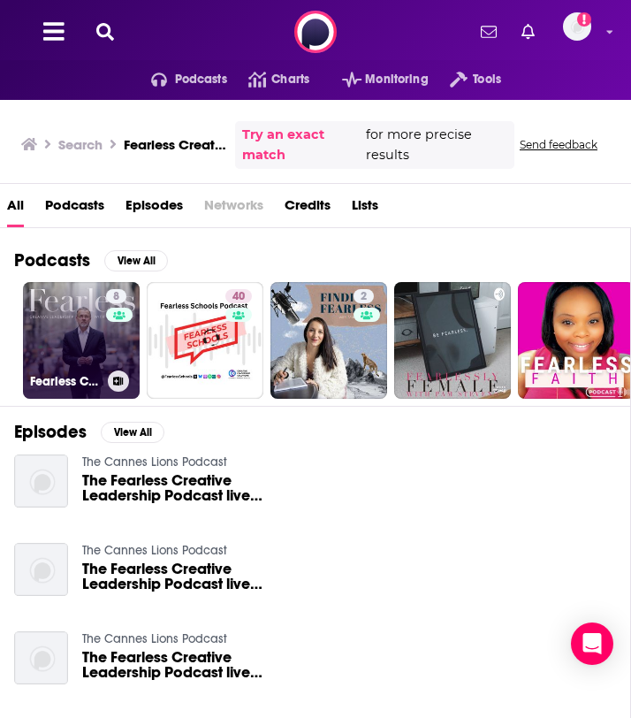
click at [66, 333] on link "8 Fearless Creative Leadership" at bounding box center [81, 340] width 117 height 117
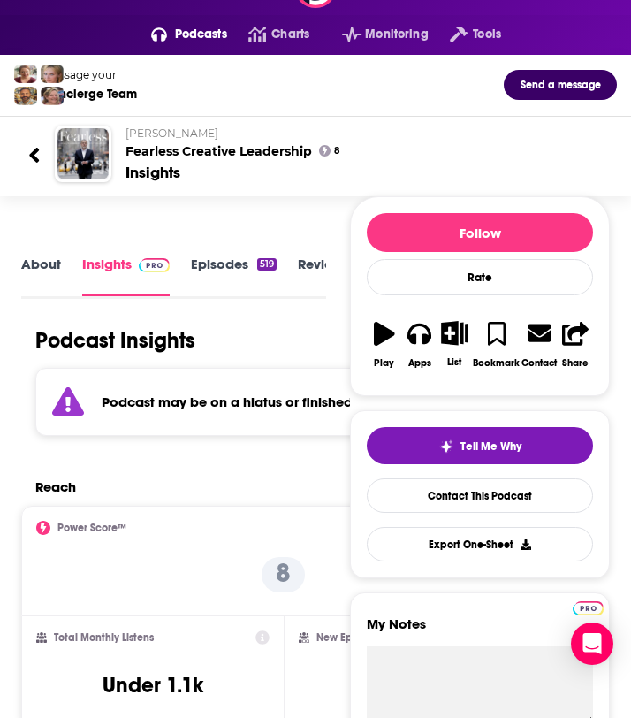
scroll to position [50, 0]
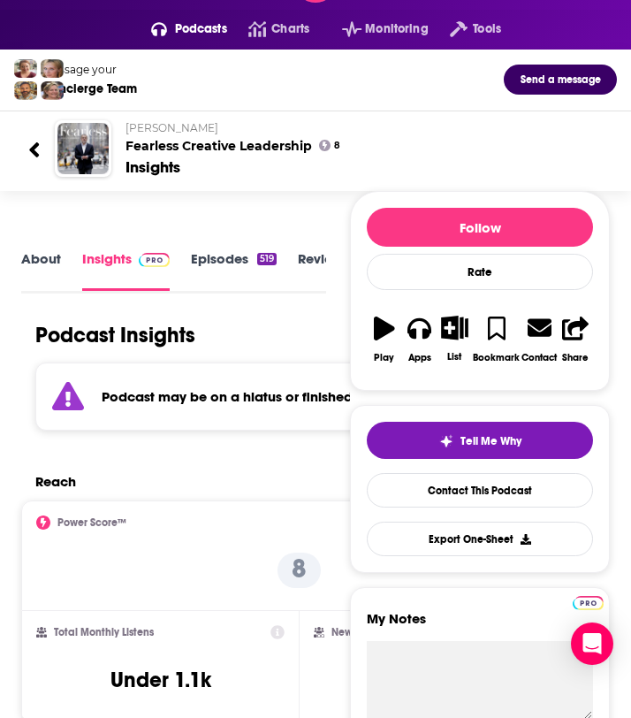
click at [215, 259] on link "Episodes 519" at bounding box center [234, 270] width 86 height 40
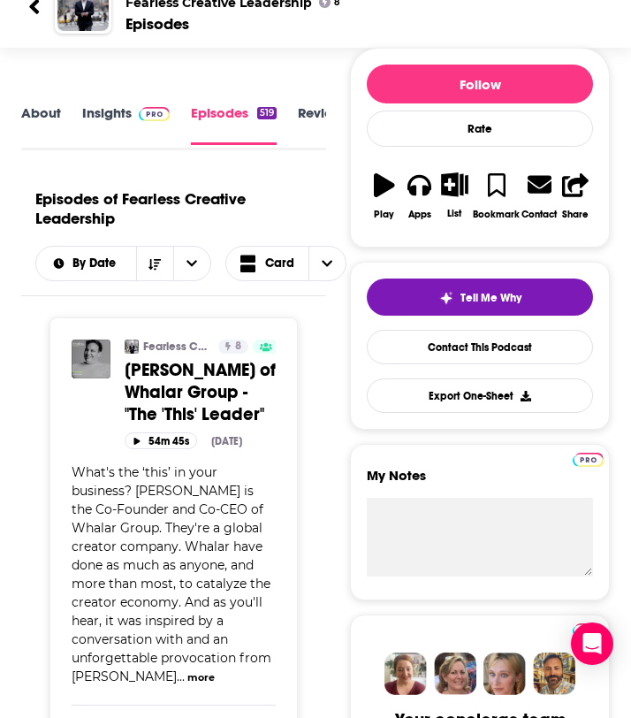
scroll to position [115, 0]
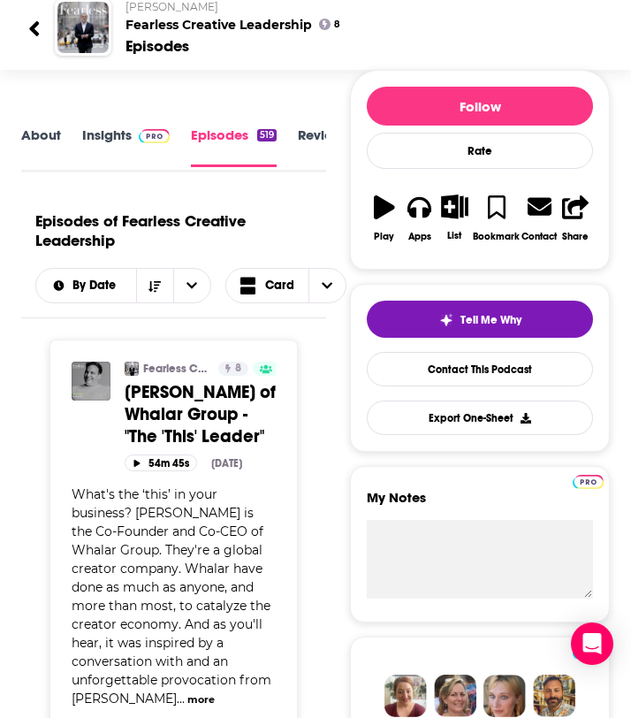
click at [140, 143] on link "Insights" at bounding box center [126, 146] width 88 height 41
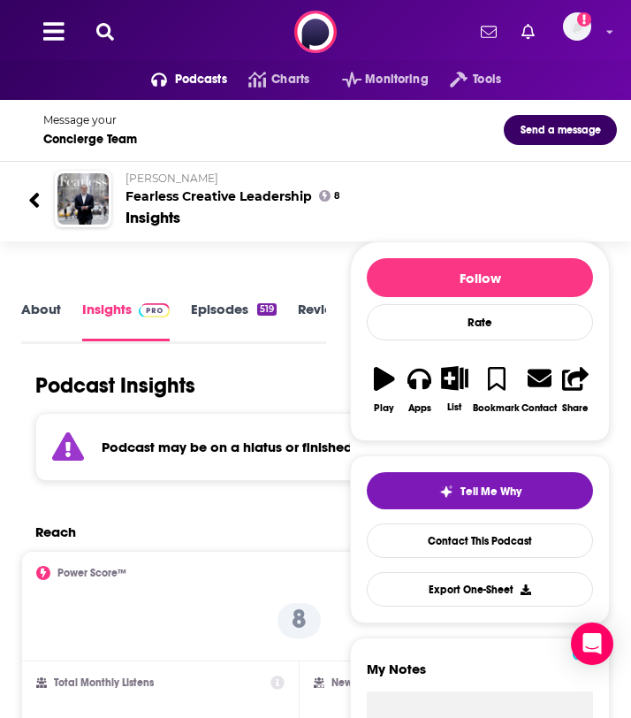
click at [114, 141] on div "Concierge Team" at bounding box center [90, 139] width 94 height 15
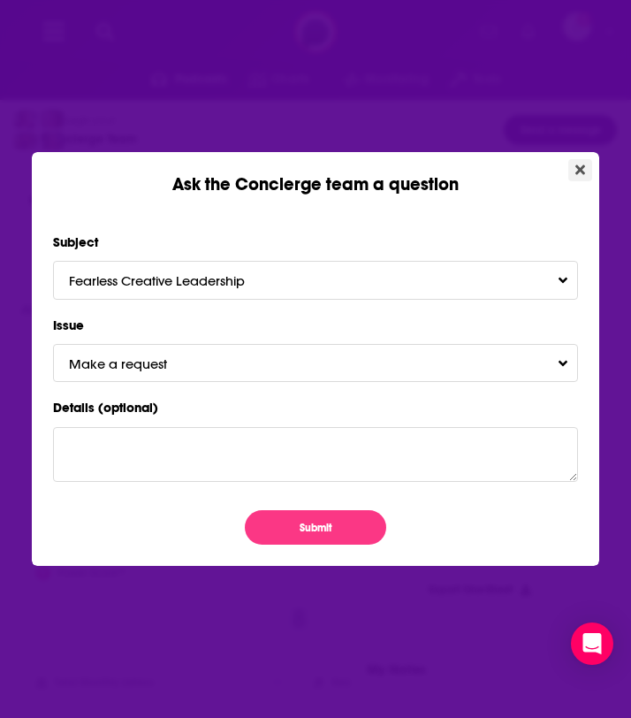
click at [576, 166] on icon "Close" at bounding box center [581, 170] width 10 height 10
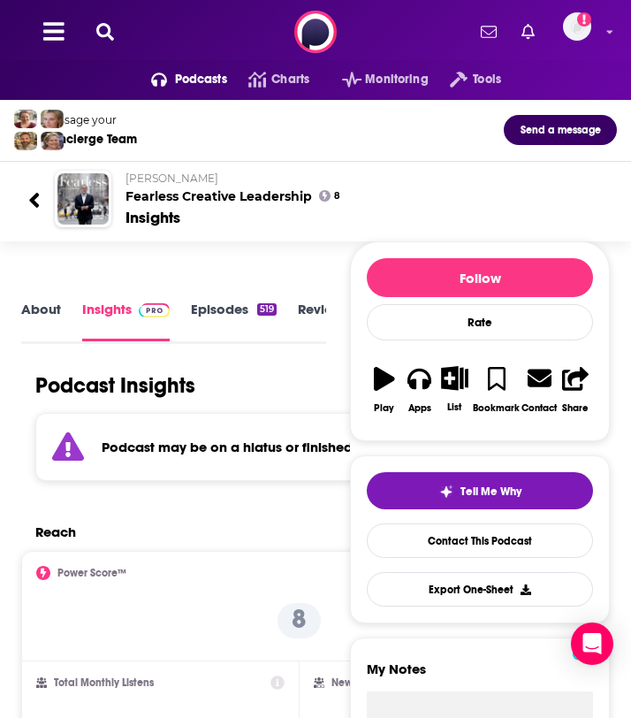
click at [109, 42] on div "Podcasts Charts Monitoring Tools For Business For Podcasters More Add a profile…" at bounding box center [315, 32] width 631 height 64
click at [106, 27] on icon at bounding box center [105, 32] width 18 height 18
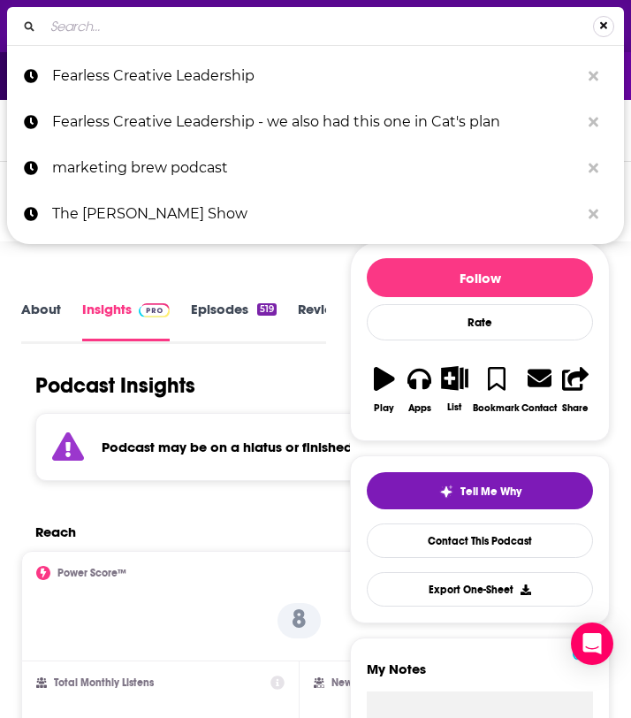
click at [604, 20] on button "Search..." at bounding box center [603, 26] width 21 height 21
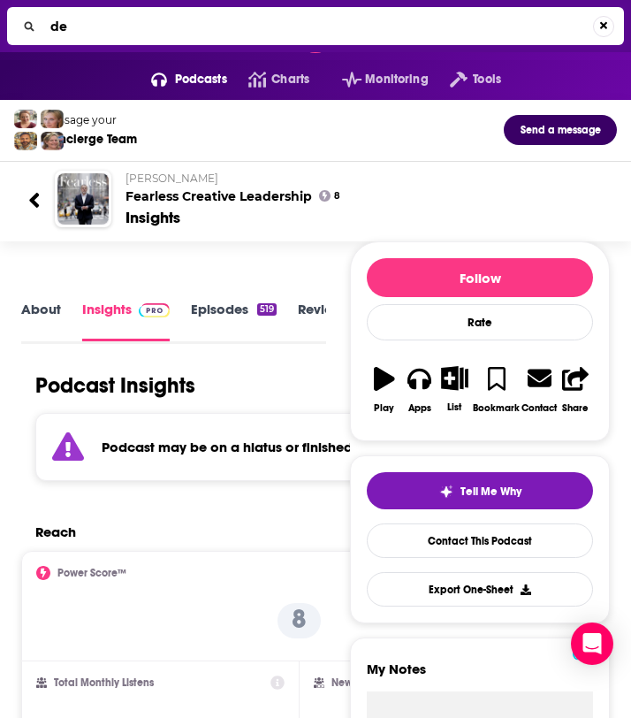
type input "d"
click at [153, 385] on h1 "Podcast Insights" at bounding box center [115, 385] width 160 height 27
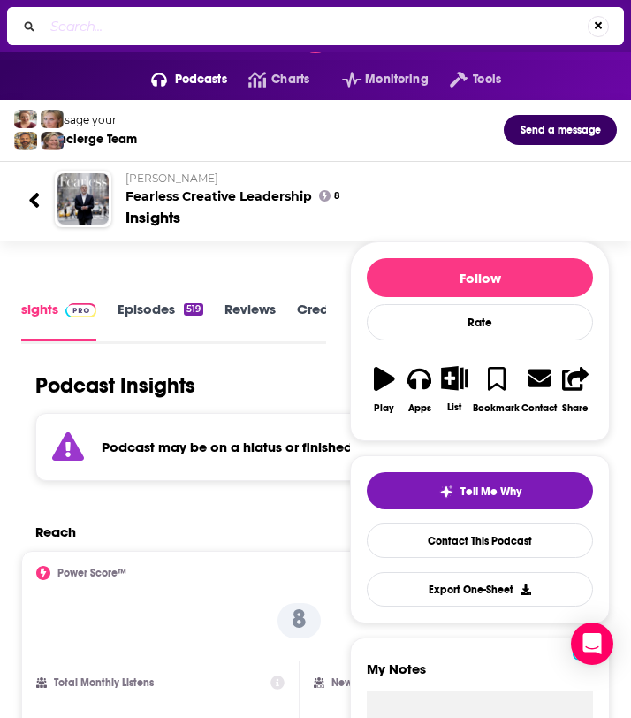
scroll to position [0, 244]
click at [282, 309] on link "Similar" at bounding box center [283, 321] width 43 height 40
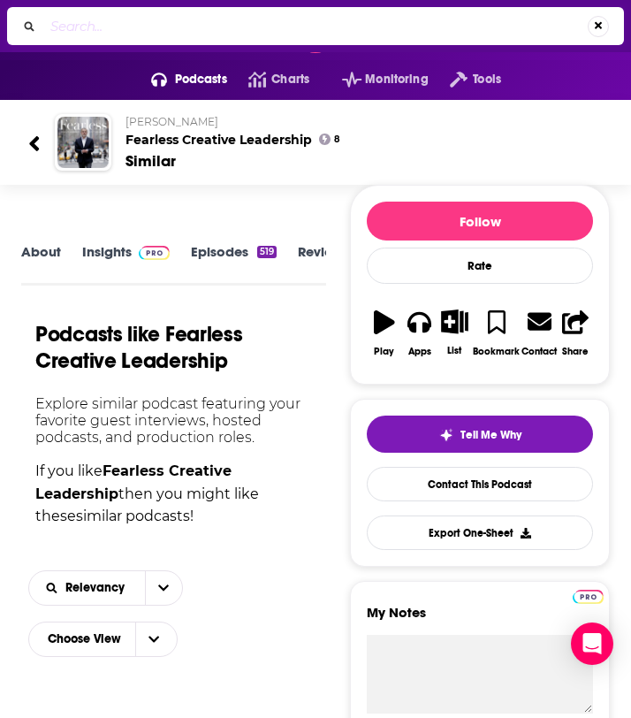
click at [298, 251] on link "Reviews" at bounding box center [323, 263] width 51 height 39
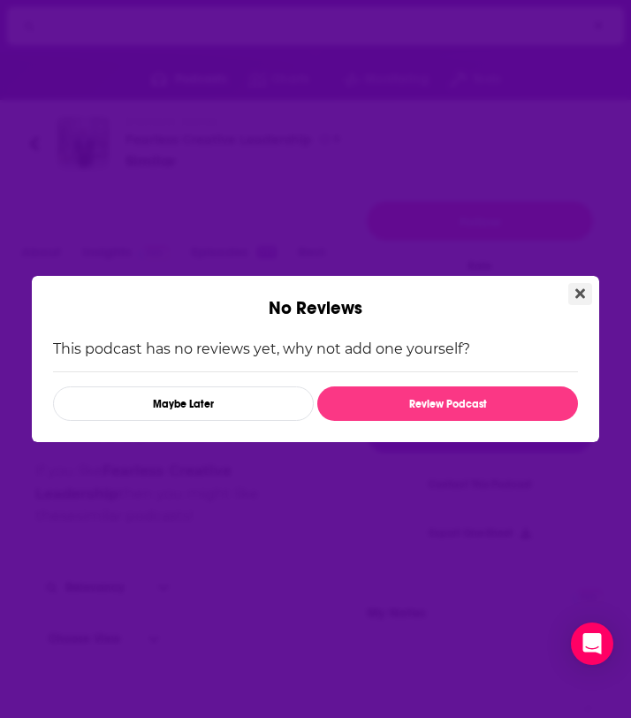
click at [586, 284] on button "Close" at bounding box center [580, 294] width 24 height 22
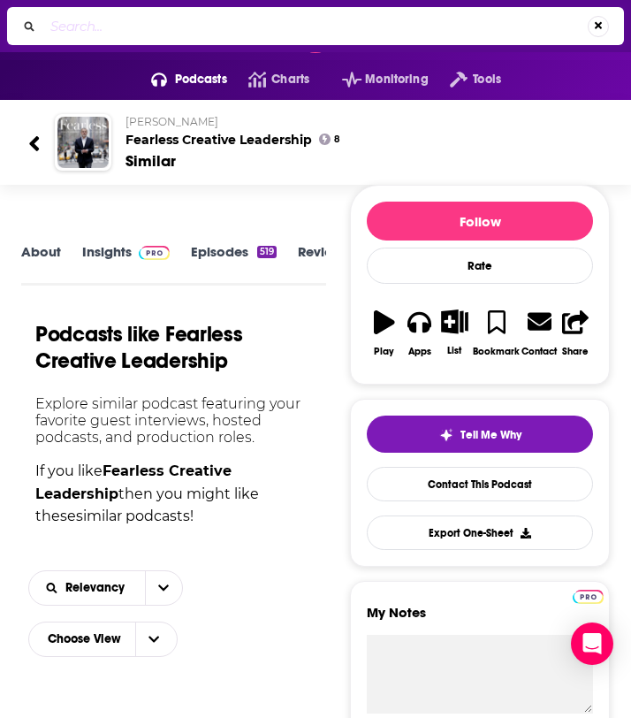
scroll to position [0, 244]
click at [273, 249] on link "Similar" at bounding box center [283, 263] width 43 height 39
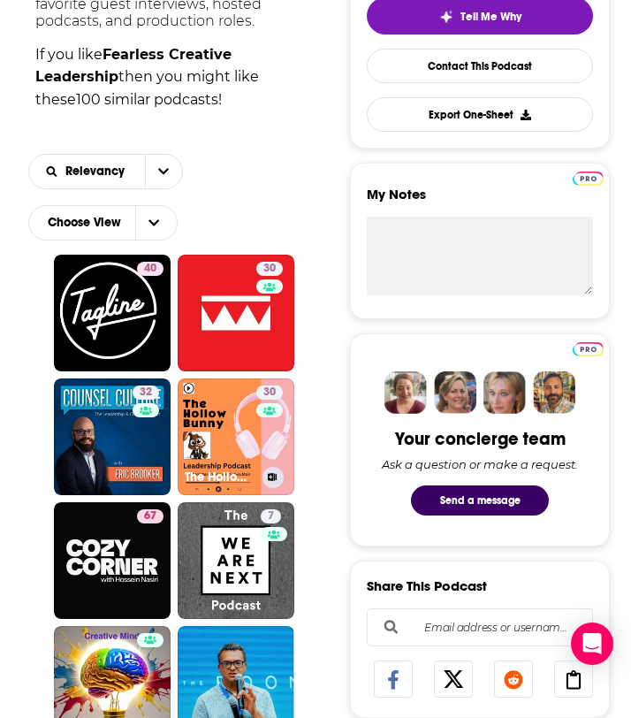
scroll to position [515, 0]
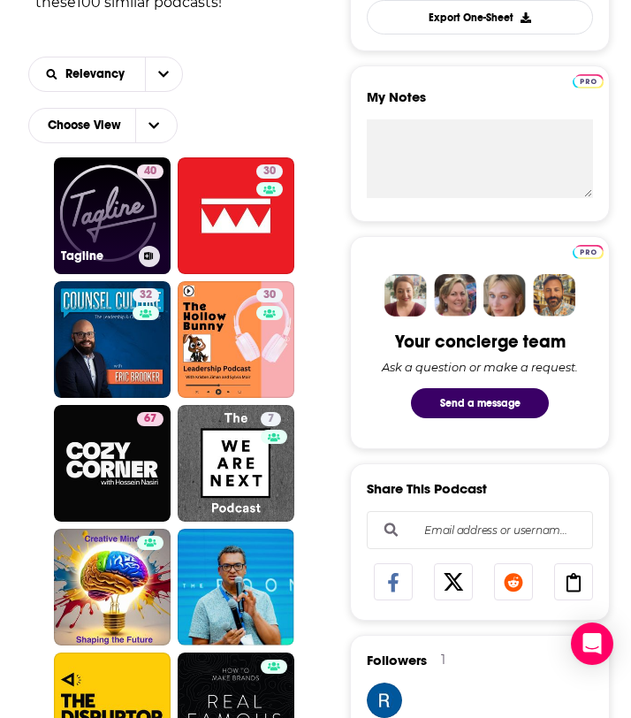
click at [96, 231] on link "40 Tagline" at bounding box center [112, 215] width 117 height 117
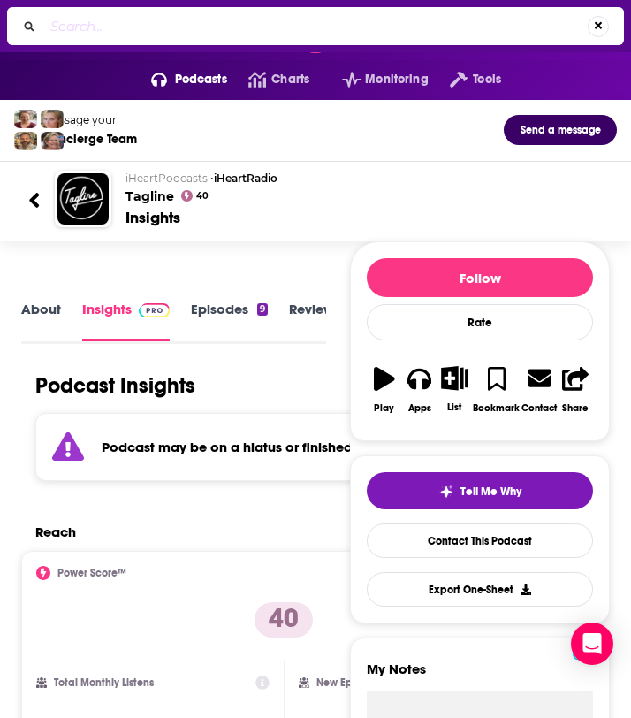
click at [35, 315] on link "About" at bounding box center [41, 321] width 40 height 40
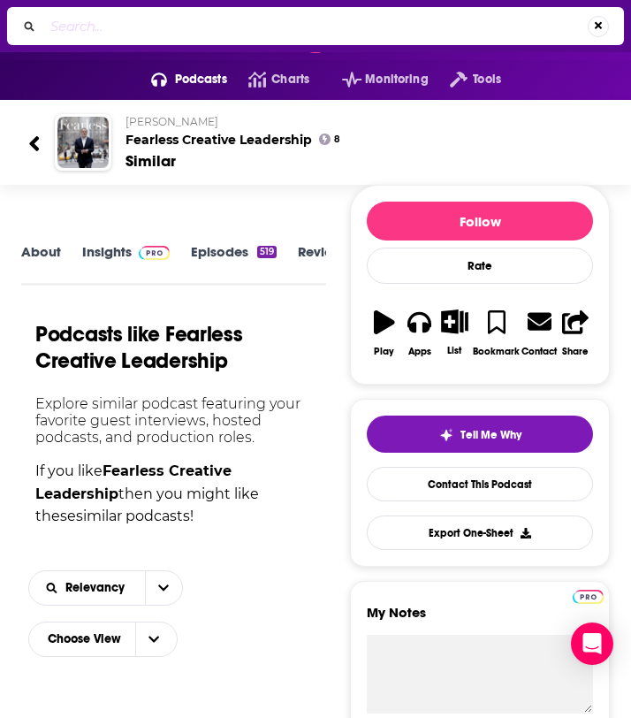
click at [179, 47] on div "⌘ K" at bounding box center [315, 26] width 631 height 52
click at [179, 38] on input "Search..." at bounding box center [315, 26] width 545 height 28
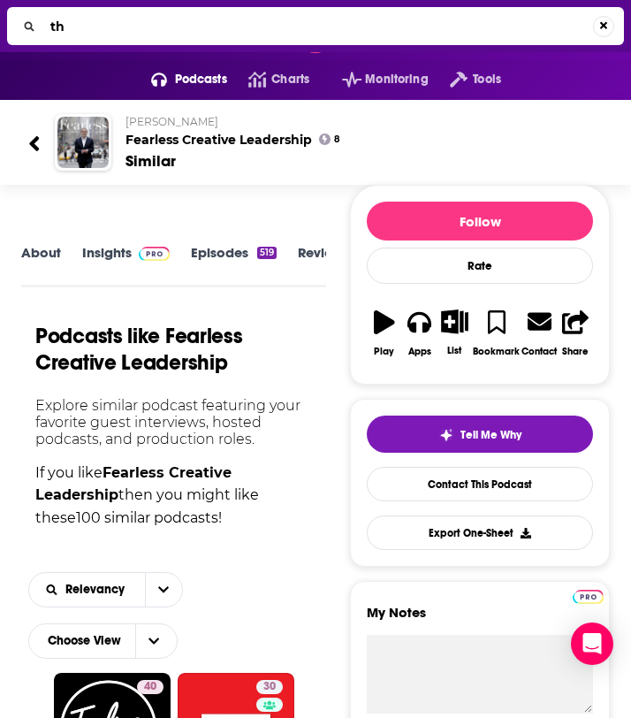
type input "t"
type input "creative boom"
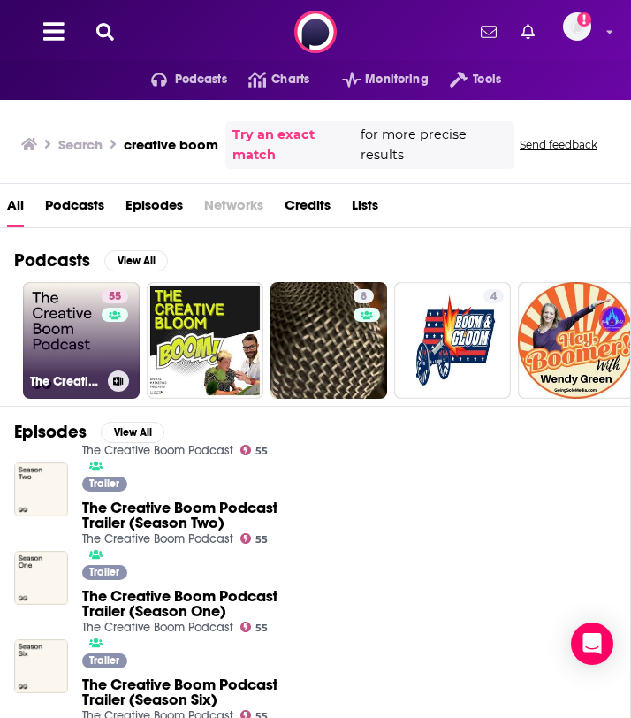
click at [65, 331] on link "55 The Creative Boom Podcast" at bounding box center [81, 340] width 117 height 117
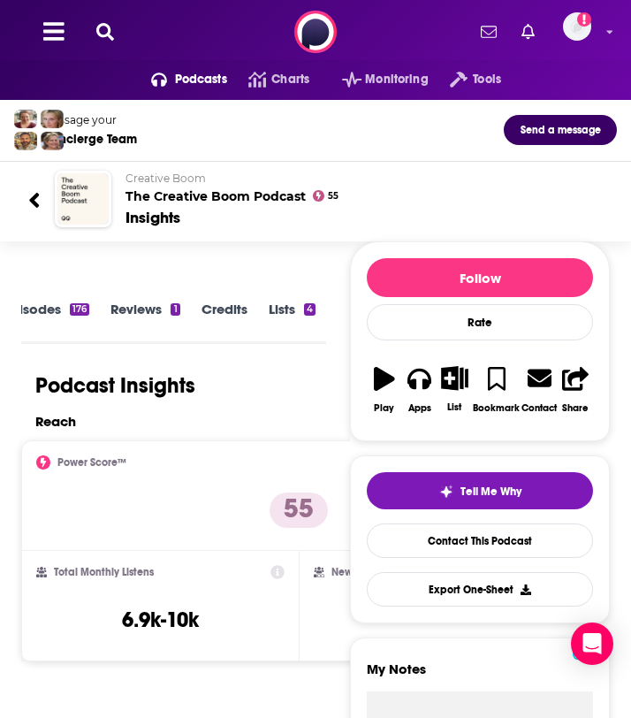
scroll to position [0, 263]
click at [309, 308] on div "Similar" at bounding box center [294, 322] width 65 height 42
click at [275, 308] on link "Similar" at bounding box center [283, 321] width 43 height 40
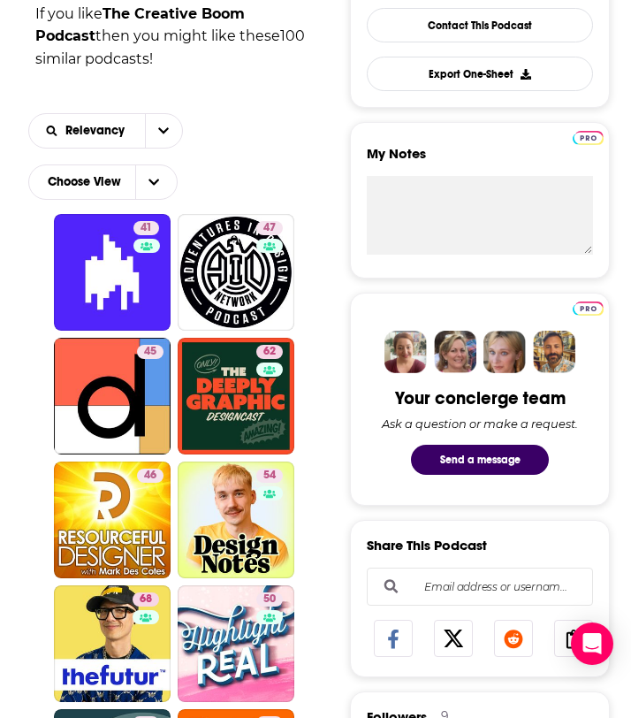
scroll to position [461, 0]
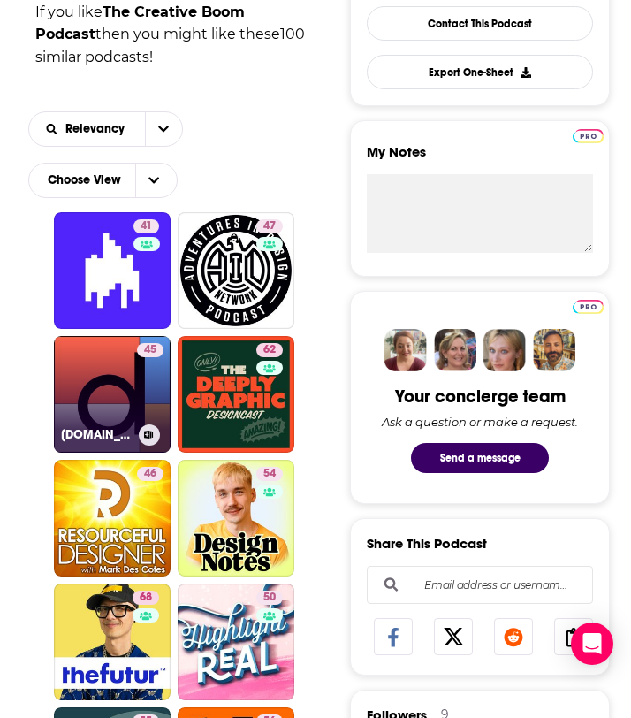
click at [66, 396] on link "45 [DOMAIN_NAME]" at bounding box center [112, 394] width 117 height 117
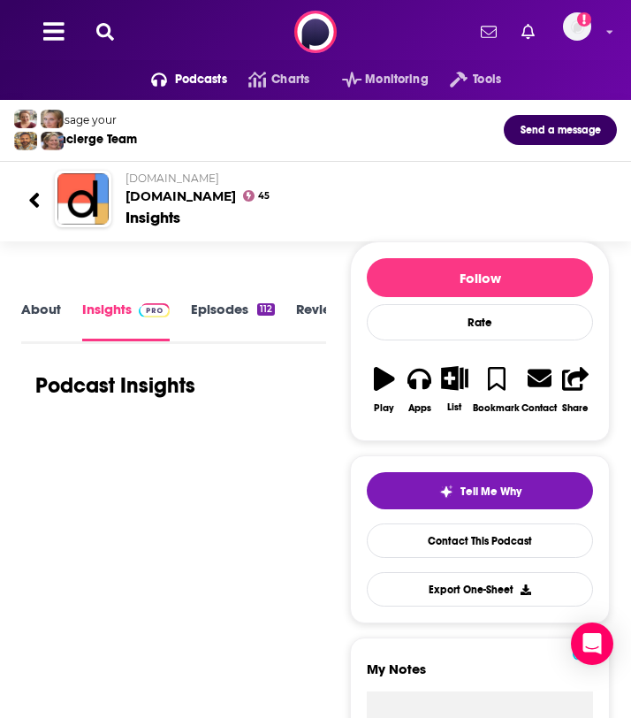
click at [47, 322] on link "About" at bounding box center [41, 321] width 40 height 40
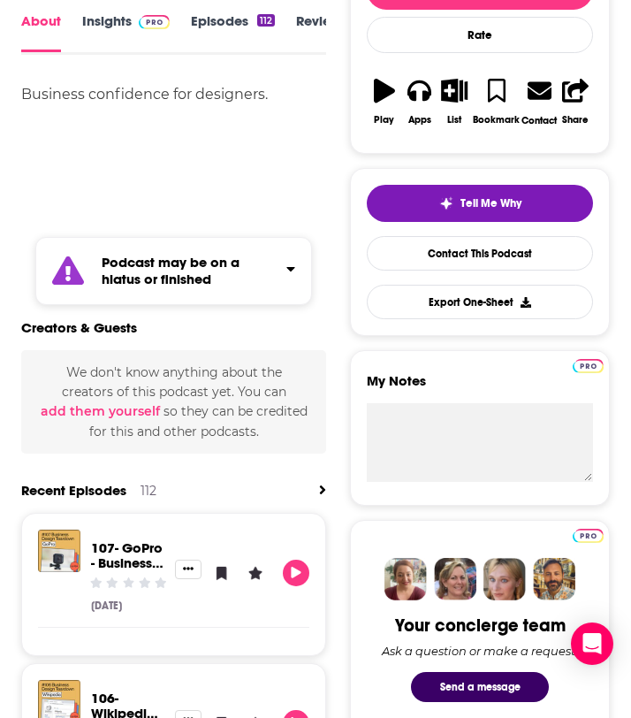
scroll to position [703, 0]
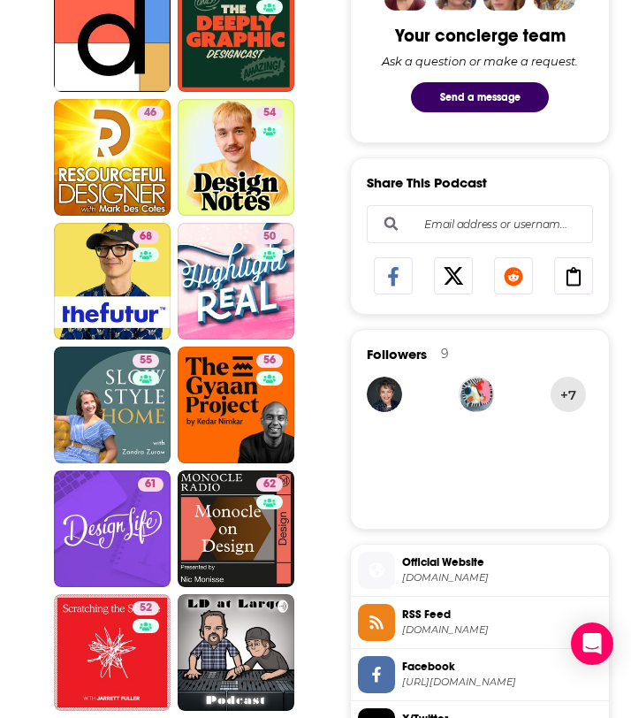
scroll to position [610, 0]
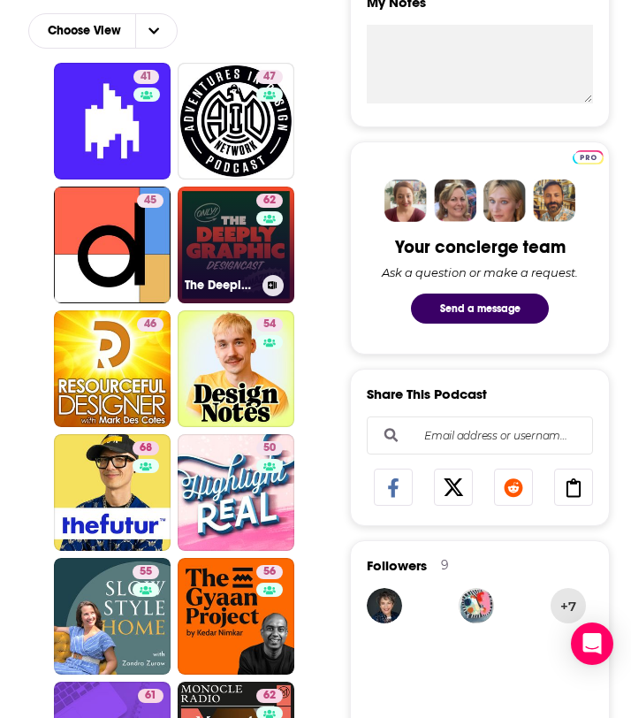
click at [220, 233] on link "62 The Deeply Graphic Designcast - DGDC" at bounding box center [236, 245] width 117 height 117
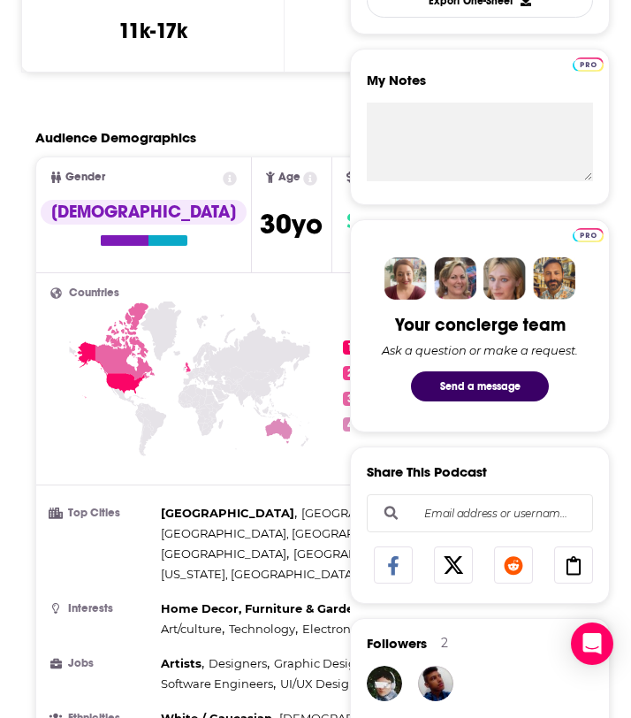
scroll to position [590, 0]
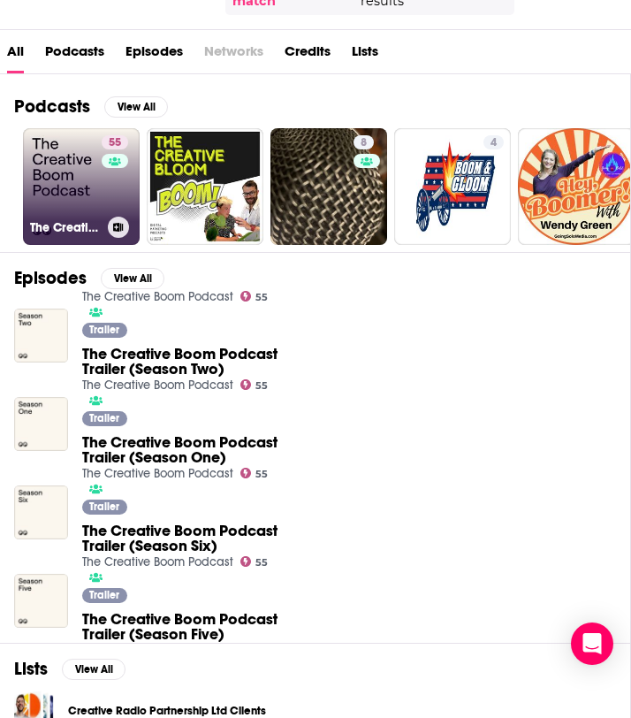
scroll to position [156, 0]
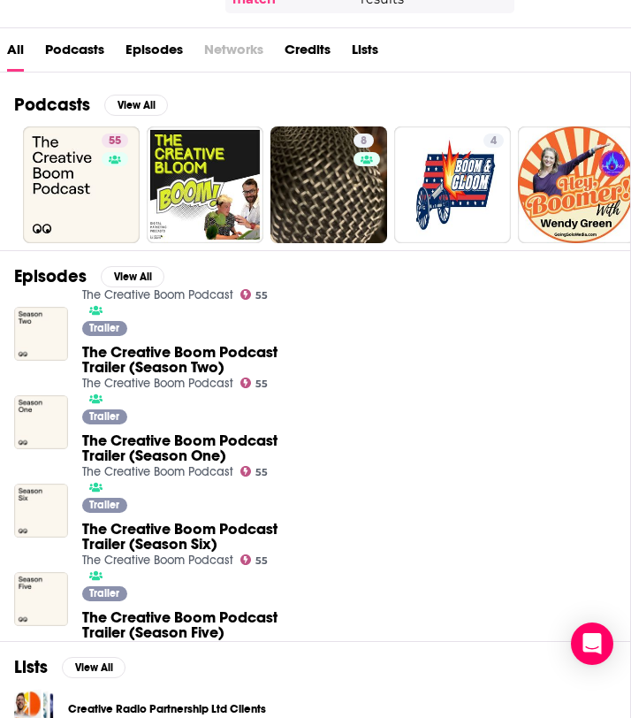
click at [219, 348] on span "The Creative Boom Podcast Trailer (Season Two)" at bounding box center [183, 360] width 202 height 30
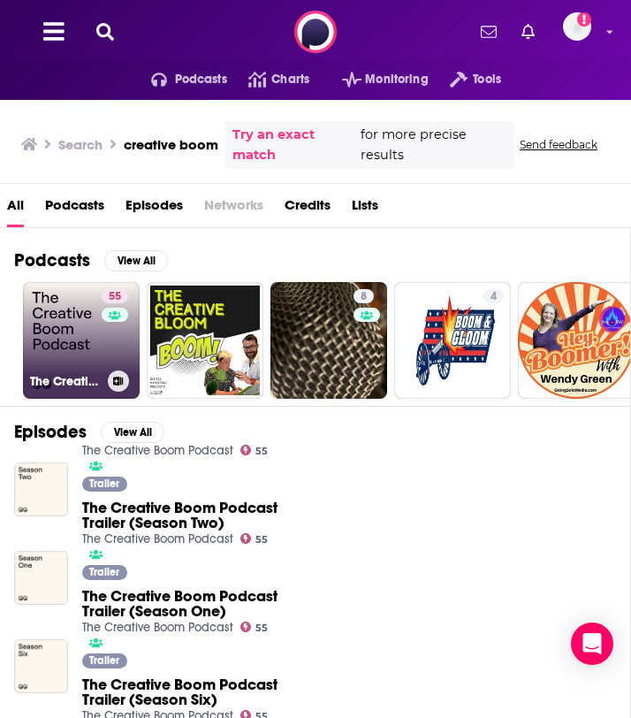
click at [89, 341] on link "55 The Creative Boom Podcast" at bounding box center [81, 340] width 117 height 117
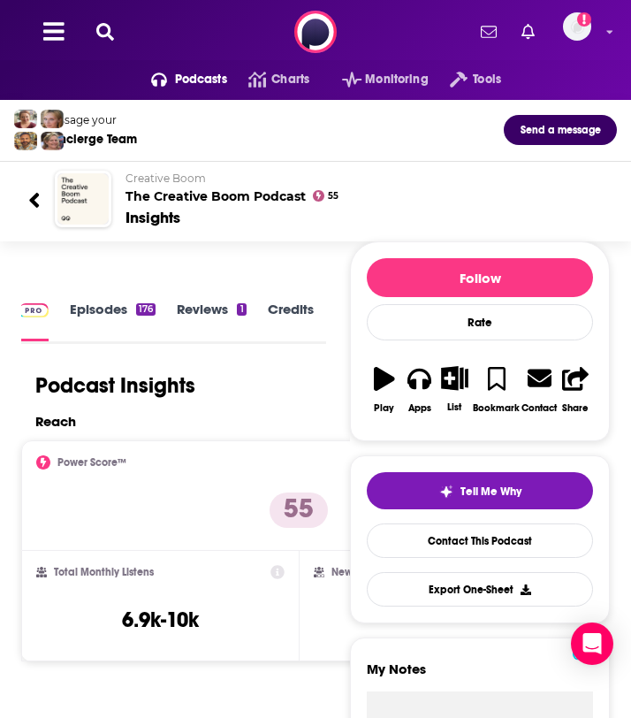
scroll to position [0, 263]
click at [275, 309] on link "Similar" at bounding box center [283, 321] width 43 height 40
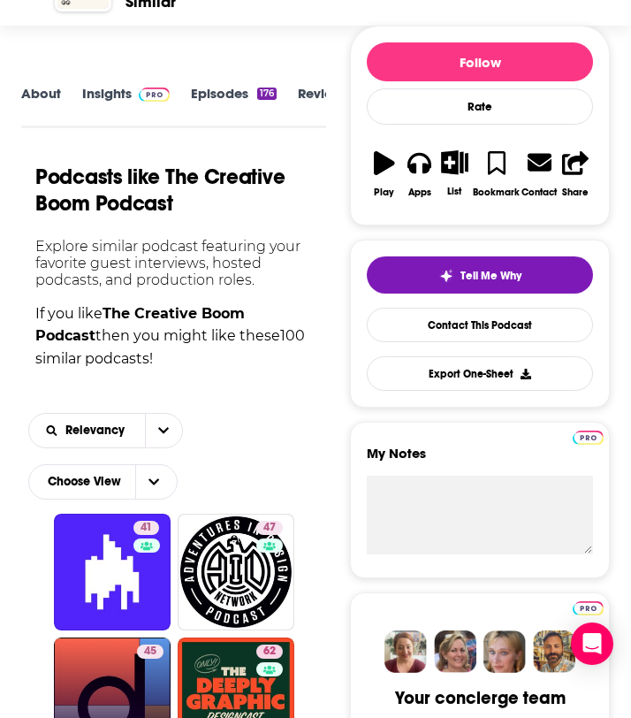
scroll to position [156, 0]
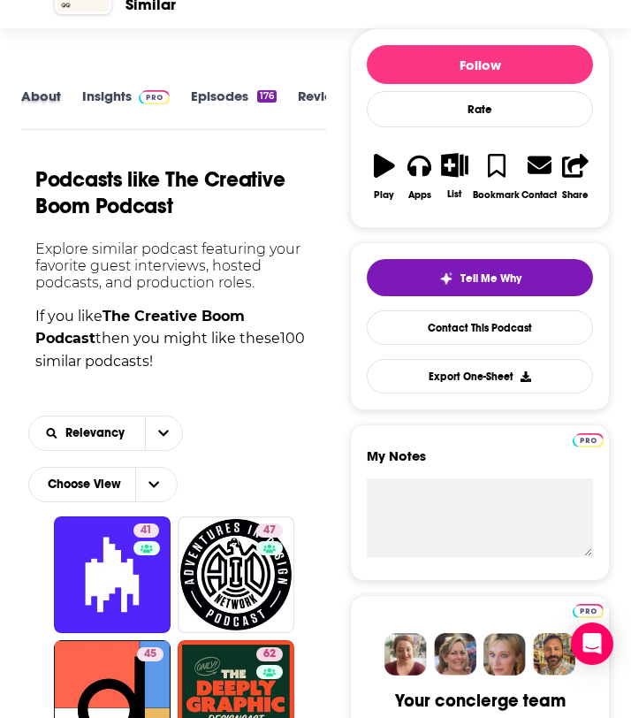
click at [78, 118] on div "About" at bounding box center [51, 109] width 61 height 42
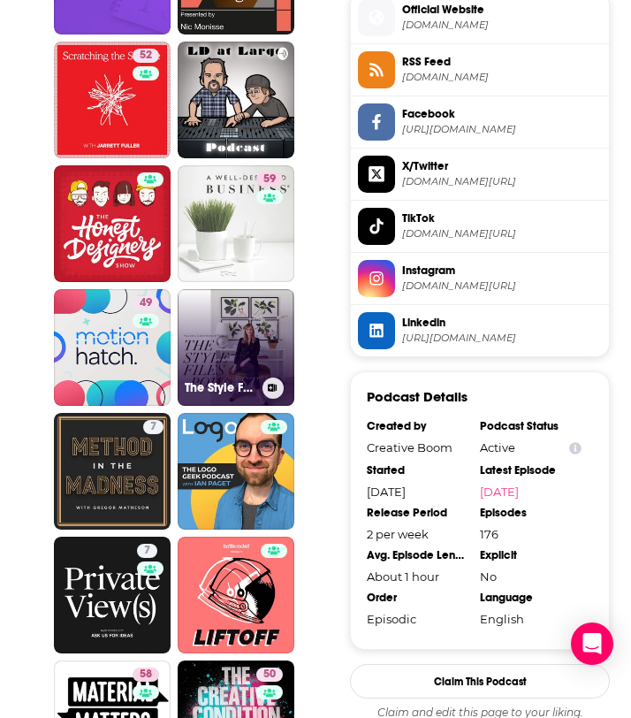
scroll to position [1430, 0]
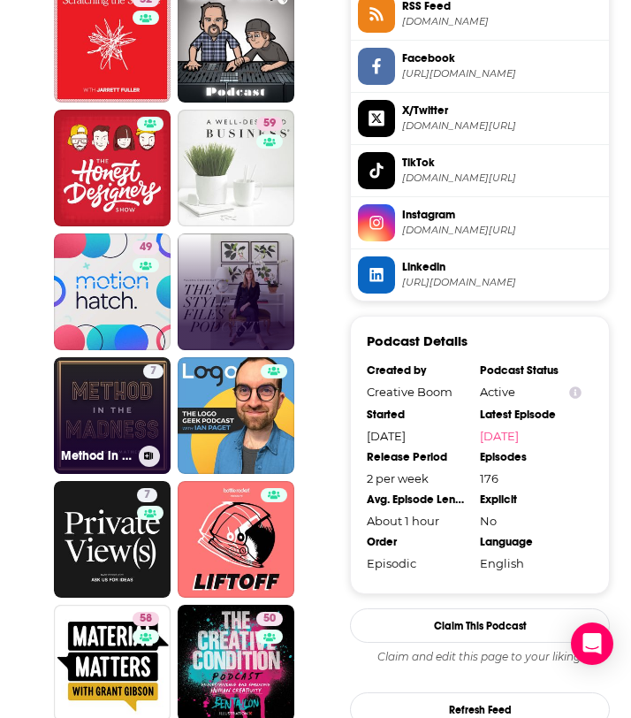
click at [103, 419] on link "7 Method in the Madness" at bounding box center [112, 415] width 117 height 117
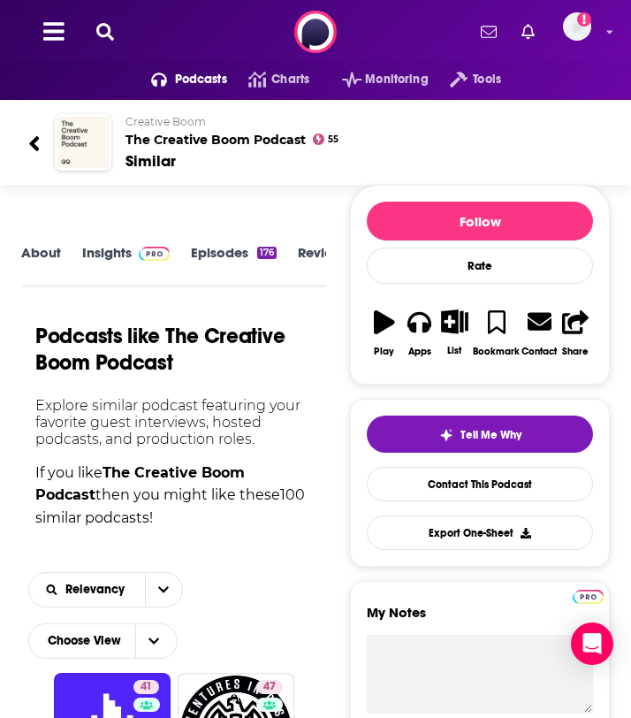
click at [98, 27] on icon at bounding box center [105, 32] width 18 height 18
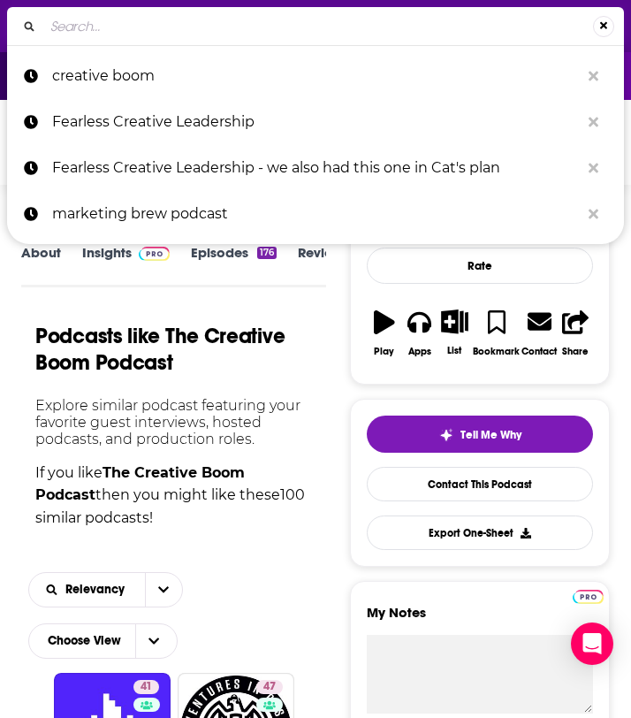
type input "The Duct Tape Marketing Podcast"
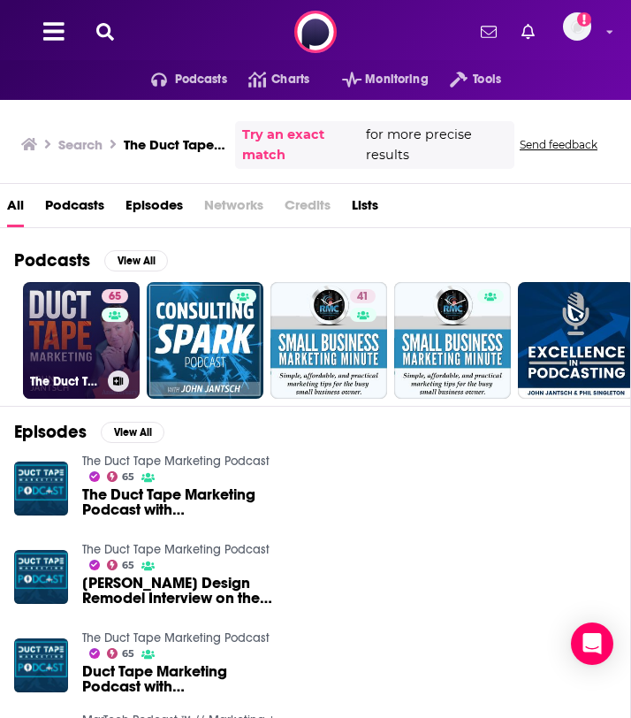
click at [68, 362] on link "65 The Duct Tape Marketing Podcast" at bounding box center [81, 340] width 117 height 117
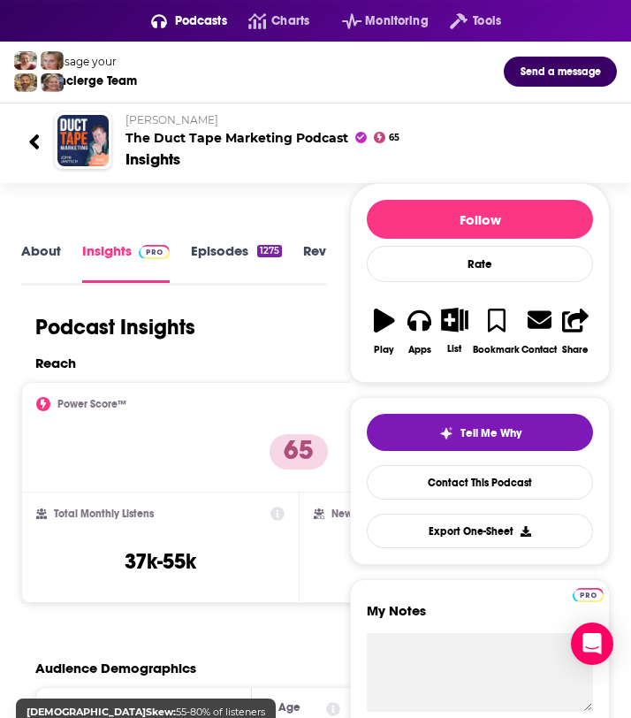
scroll to position [32, 0]
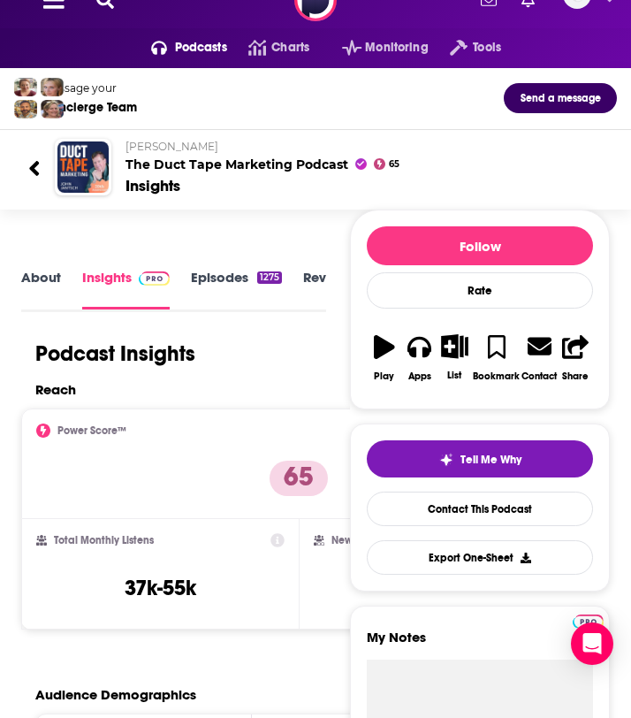
click at [51, 285] on link "About" at bounding box center [41, 289] width 40 height 41
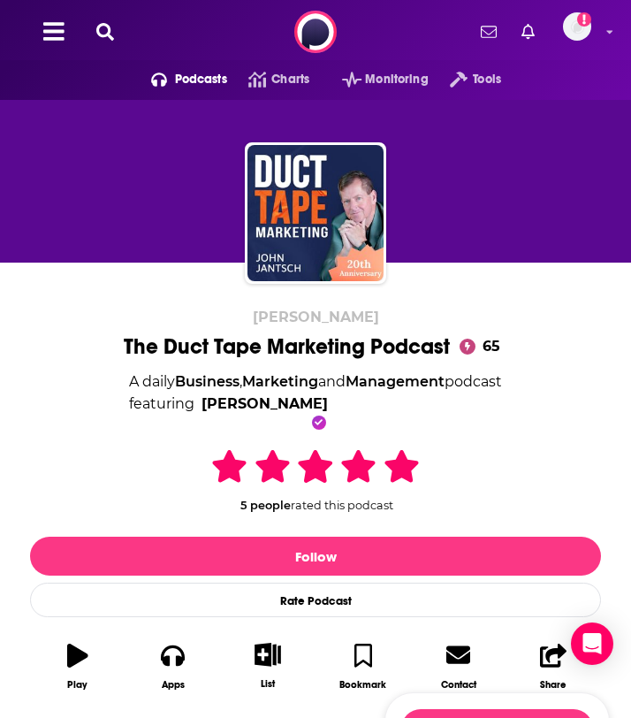
scroll to position [444, 0]
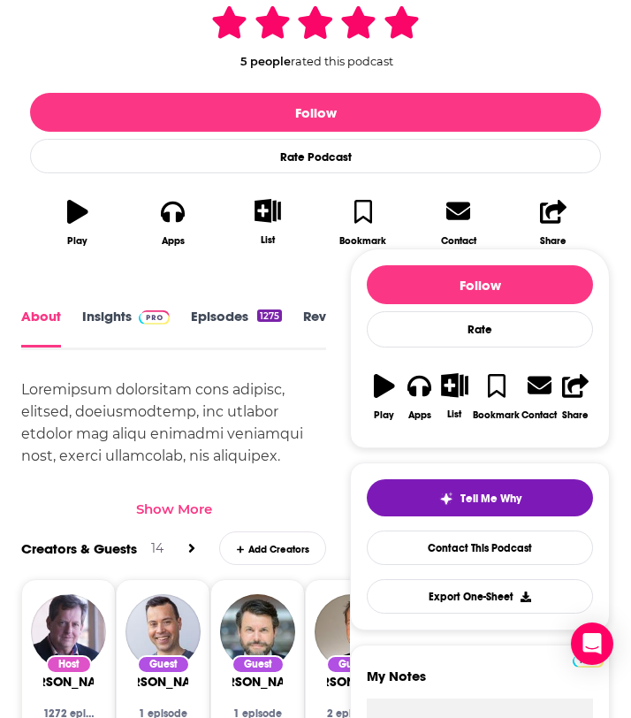
click at [164, 512] on div "Show More" at bounding box center [174, 508] width 76 height 17
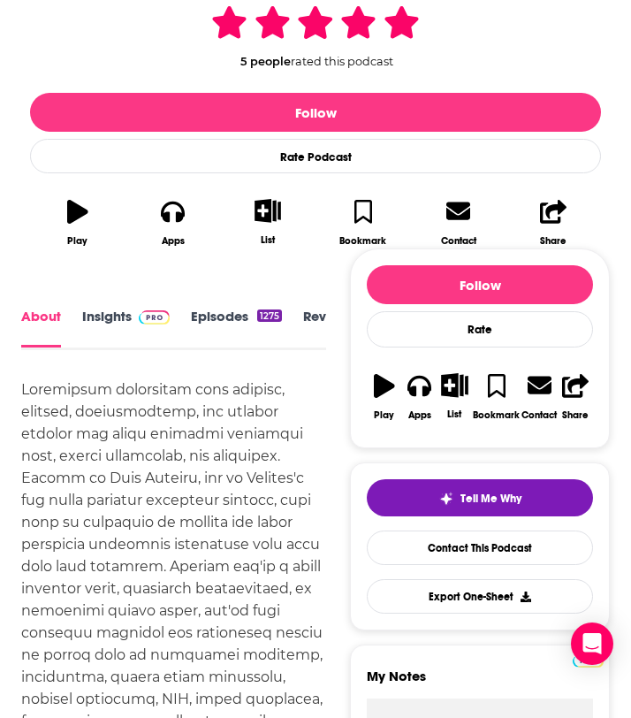
scroll to position [0, 0]
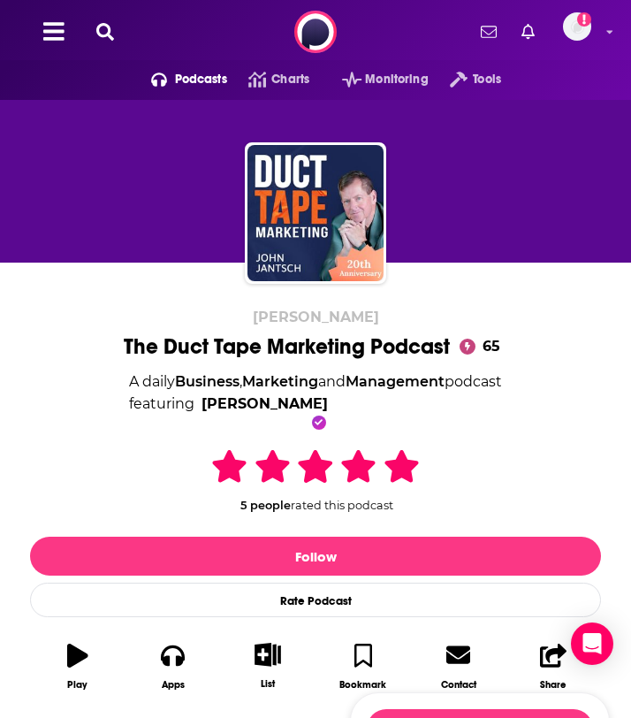
click at [105, 27] on icon at bounding box center [105, 32] width 18 height 18
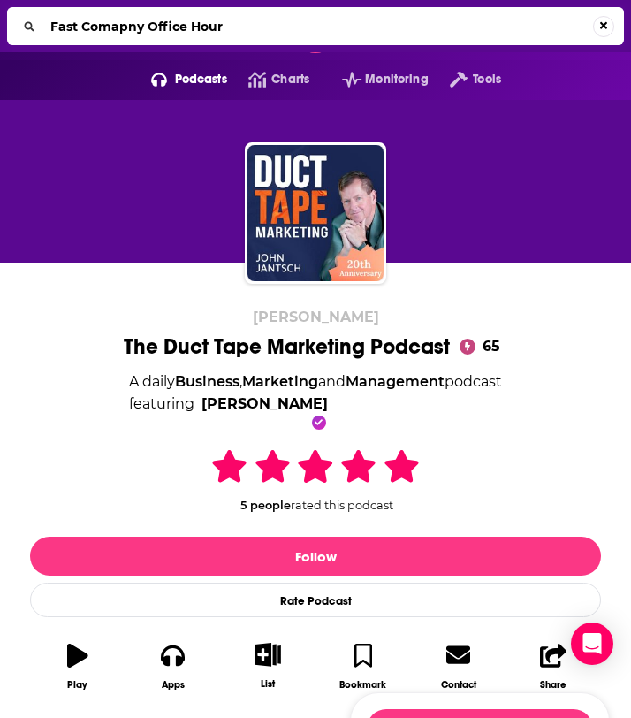
click at [118, 24] on input "Fast Comapny Office Hour" at bounding box center [318, 26] width 550 height 28
click at [123, 25] on input "Fast Comapny Office Hour" at bounding box center [318, 26] width 550 height 28
type input "Fast Company Office Hour"
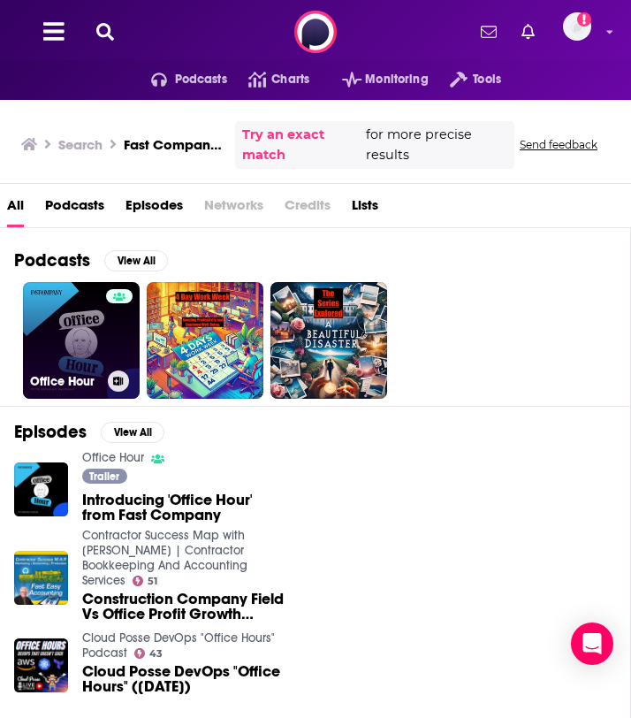
click at [54, 332] on link "Office Hour" at bounding box center [81, 340] width 117 height 117
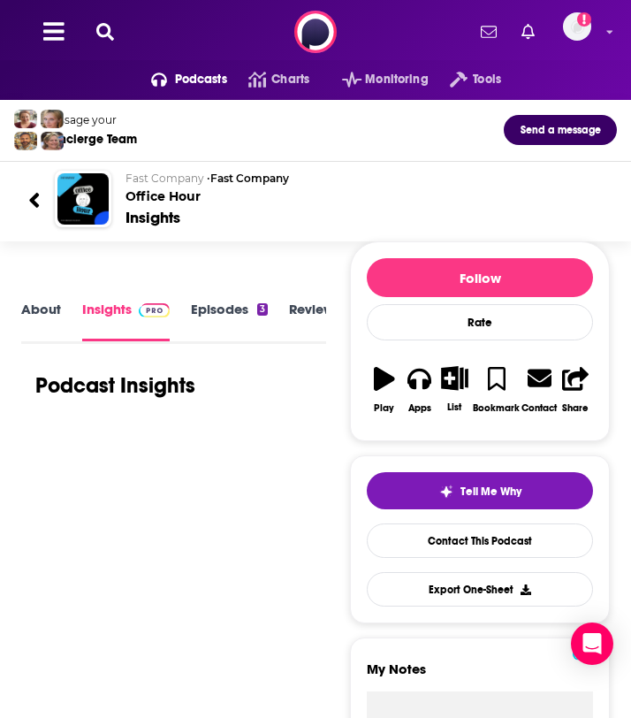
click at [43, 316] on link "About" at bounding box center [41, 321] width 40 height 40
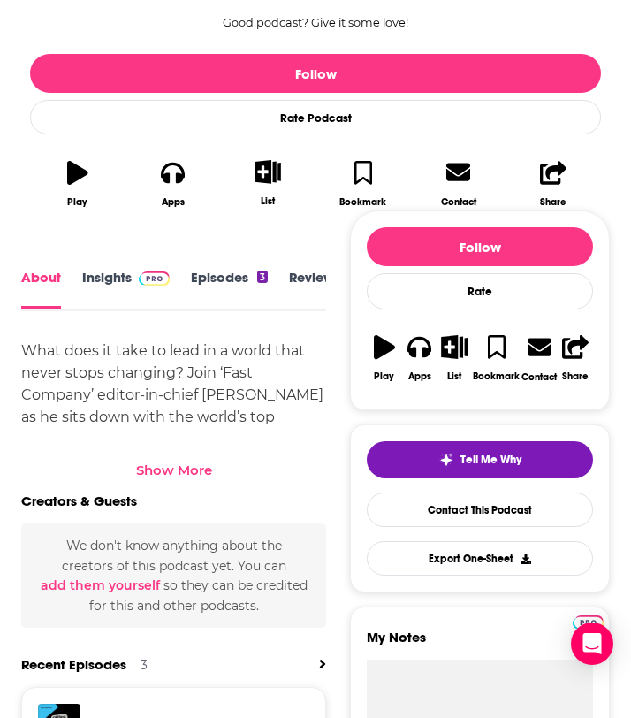
scroll to position [562, 0]
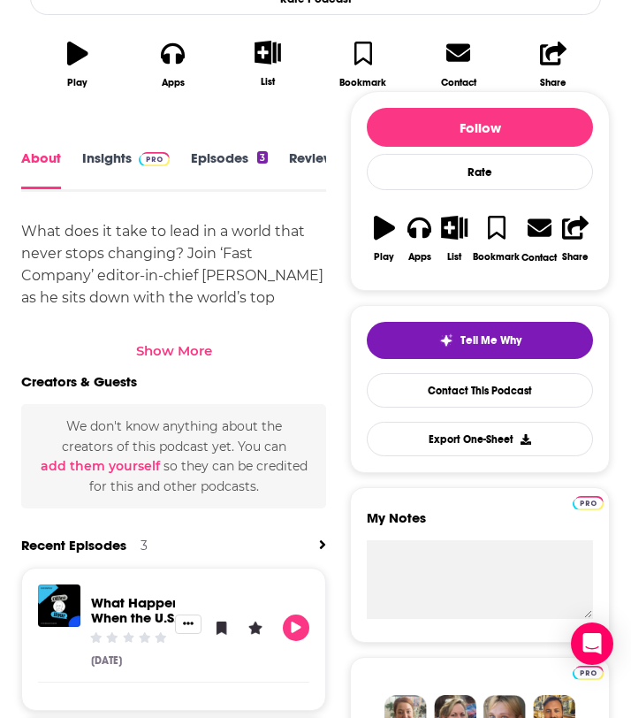
click at [156, 342] on div "Show More" at bounding box center [174, 350] width 76 height 17
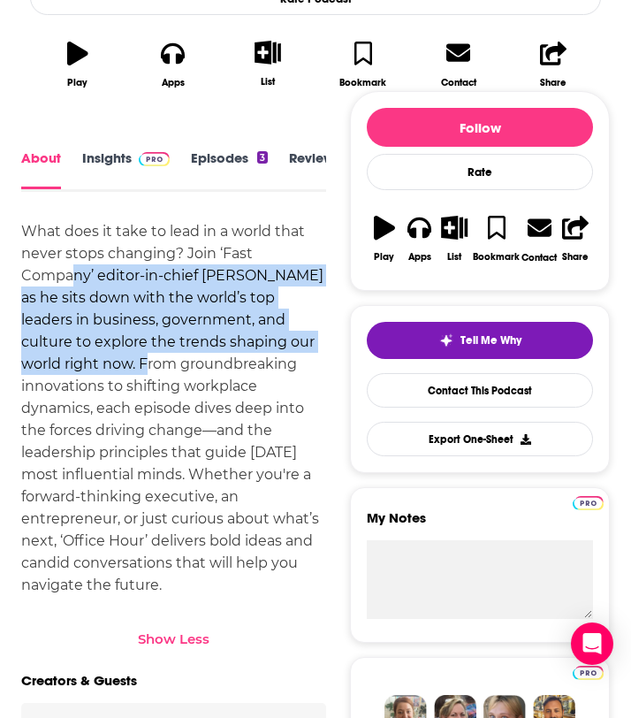
drag, startPoint x: 69, startPoint y: 264, endPoint x: 136, endPoint y: 370, distance: 125.6
click at [136, 370] on div "What does it take to lead in a world that never stops changing? Join ‘Fast Comp…" at bounding box center [173, 408] width 305 height 376
click at [231, 288] on div "What does it take to lead in a world that never stops changing? Join ‘Fast Comp…" at bounding box center [173, 408] width 305 height 376
